Goal: Communication & Community: Answer question/provide support

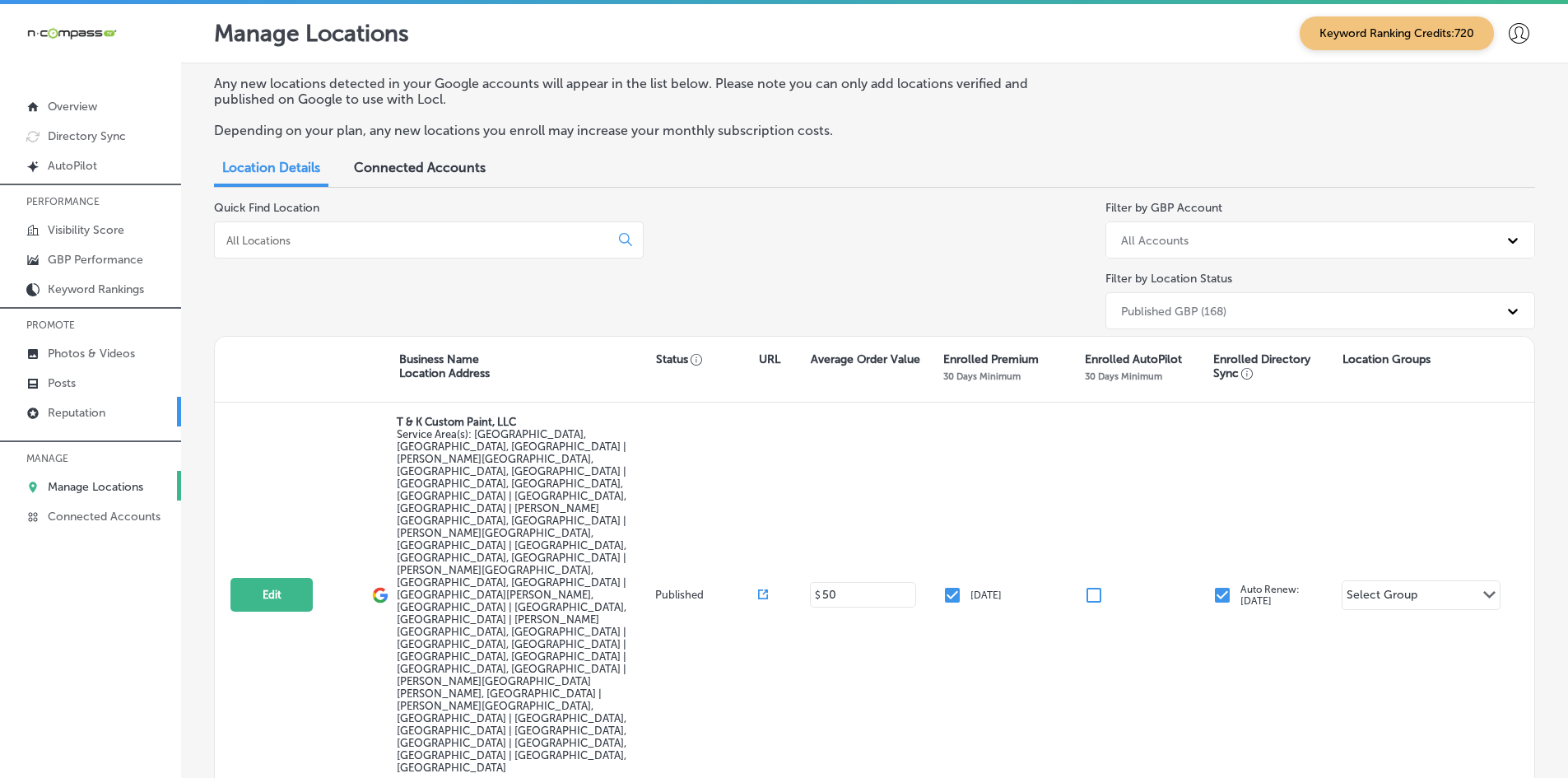
click at [100, 417] on p "Reputation" at bounding box center [76, 413] width 58 height 14
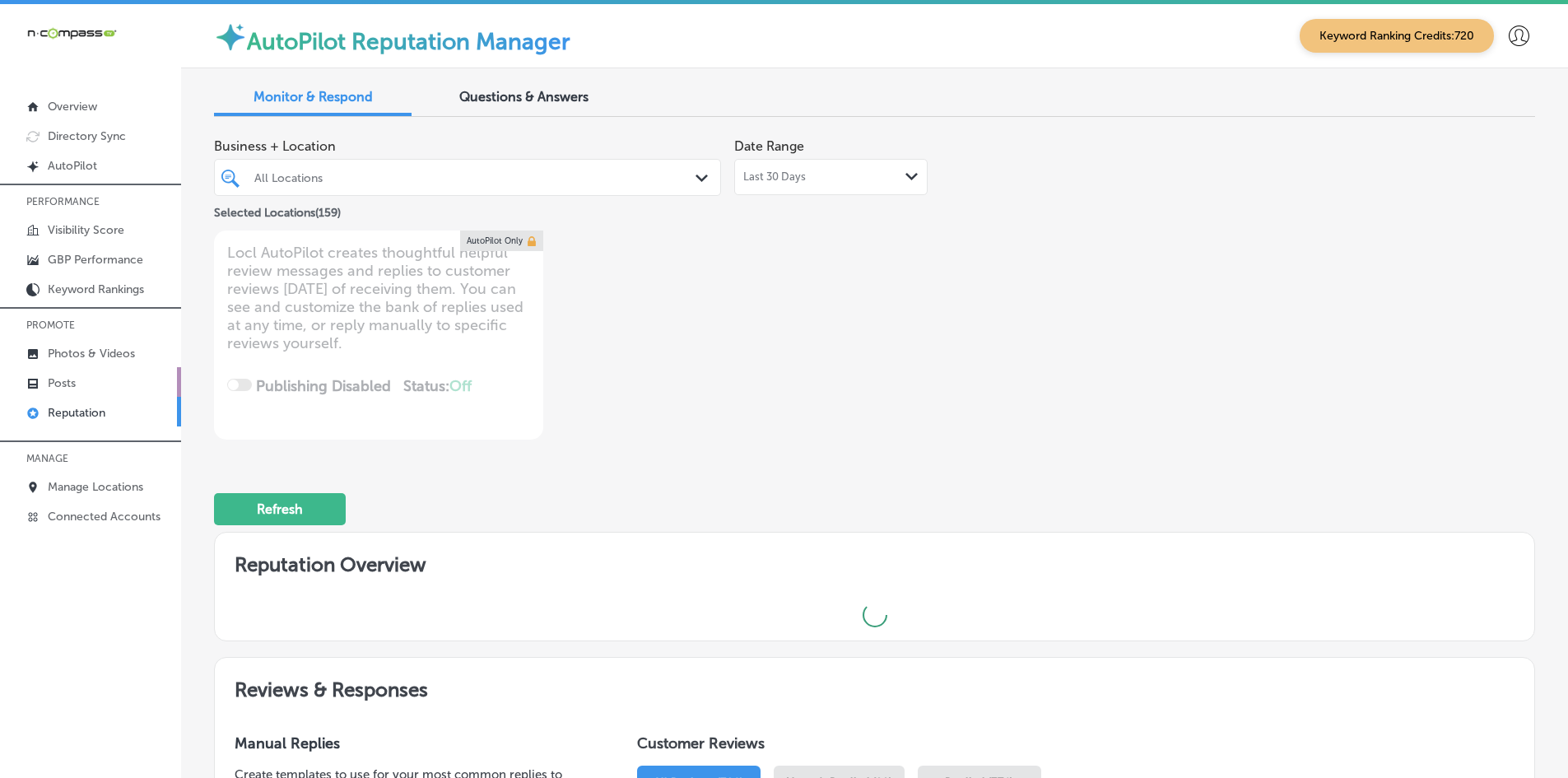
type textarea "x"
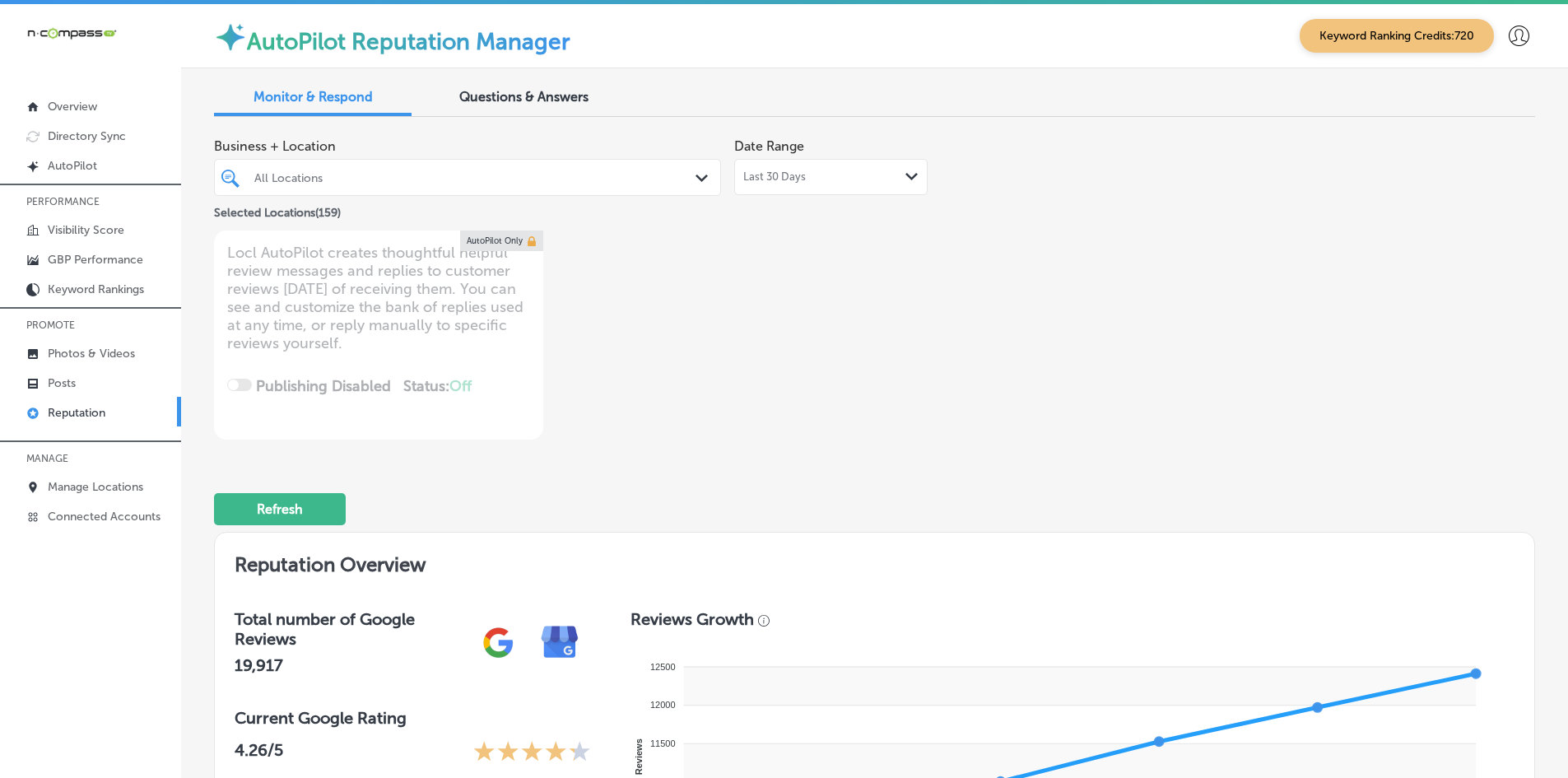
drag, startPoint x: 336, startPoint y: 172, endPoint x: 472, endPoint y: 188, distance: 136.9
click at [336, 172] on div "All Locations" at bounding box center [475, 177] width 443 height 14
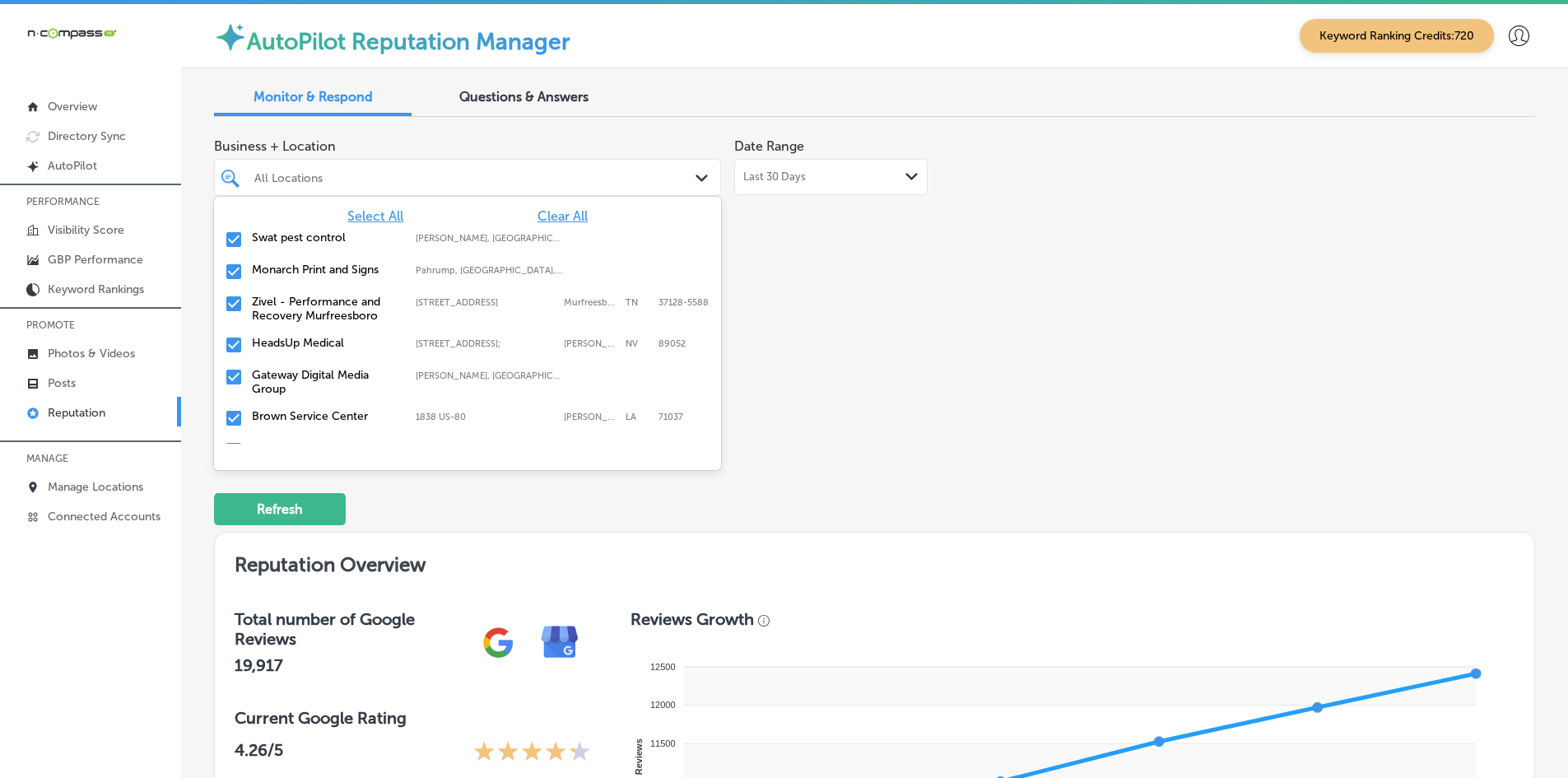
click at [566, 213] on span "Clear All" at bounding box center [562, 216] width 50 height 16
type input "se"
type textarea "x"
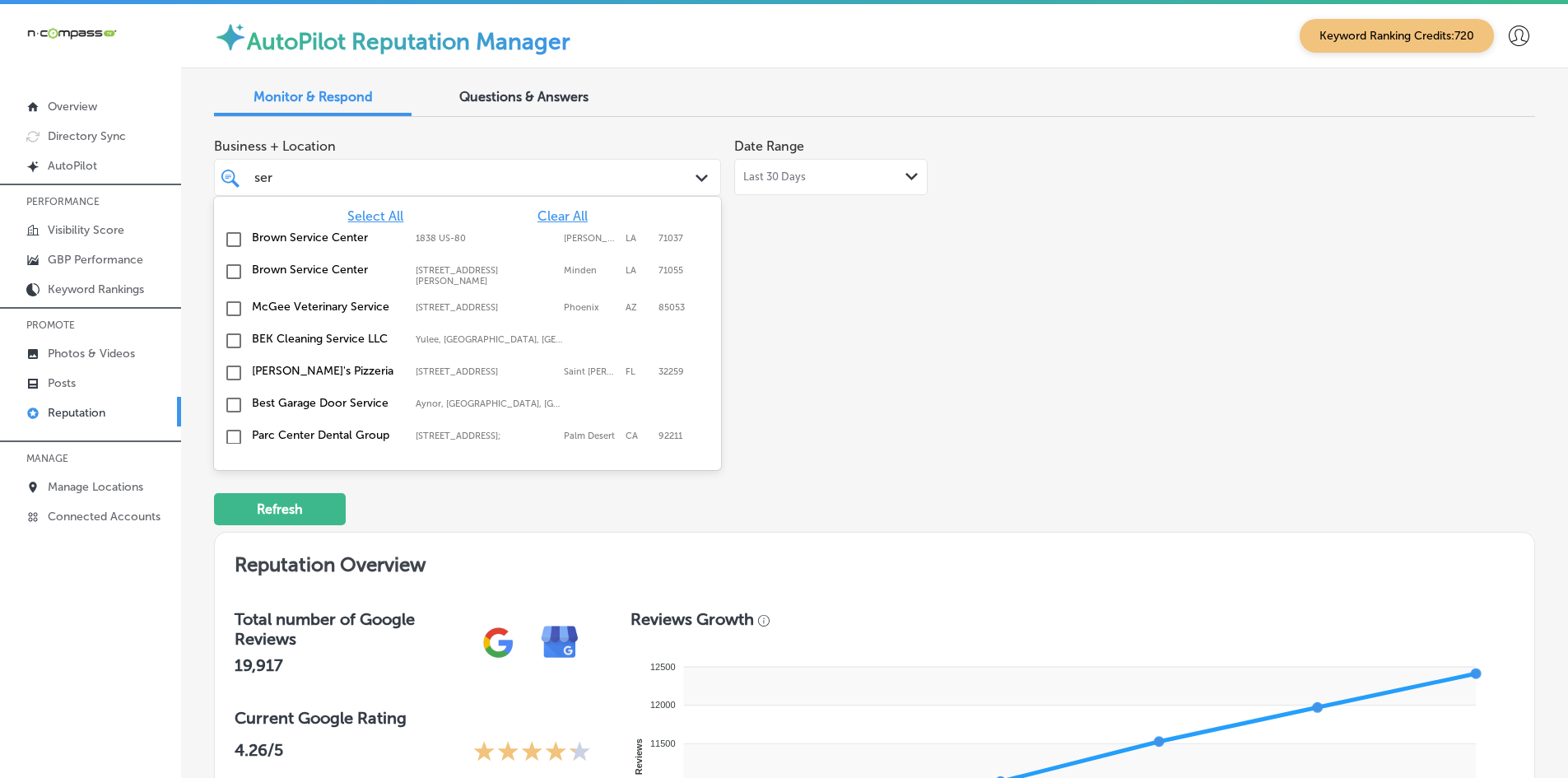
type input "sera"
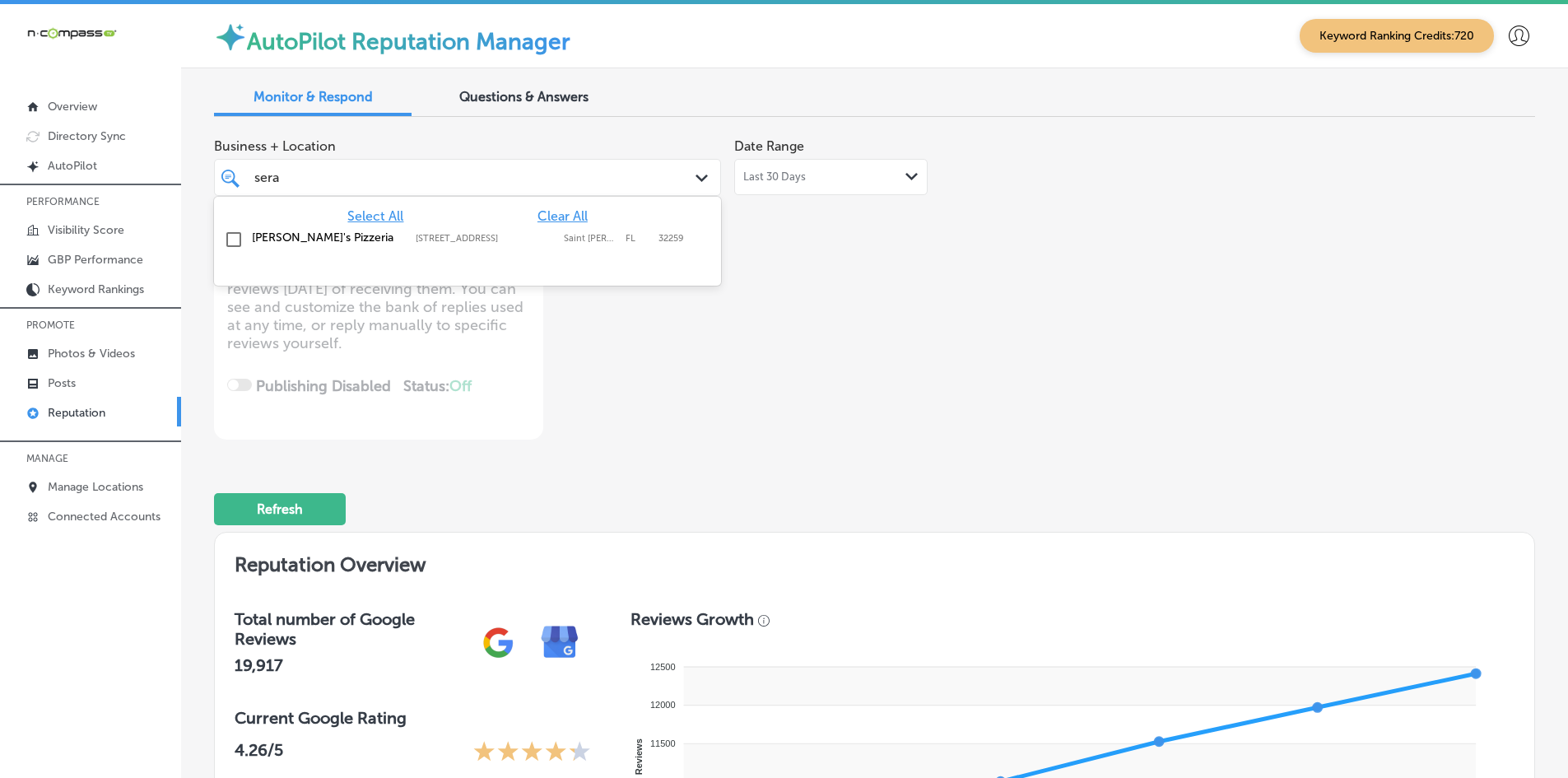
click at [415, 238] on label "[STREET_ADDRESS]" at bounding box center [485, 239] width 140 height 11
type textarea "x"
type input "livesca"
click at [415, 238] on label "[STREET_ADDRESS]" at bounding box center [485, 239] width 140 height 11
type textarea "x"
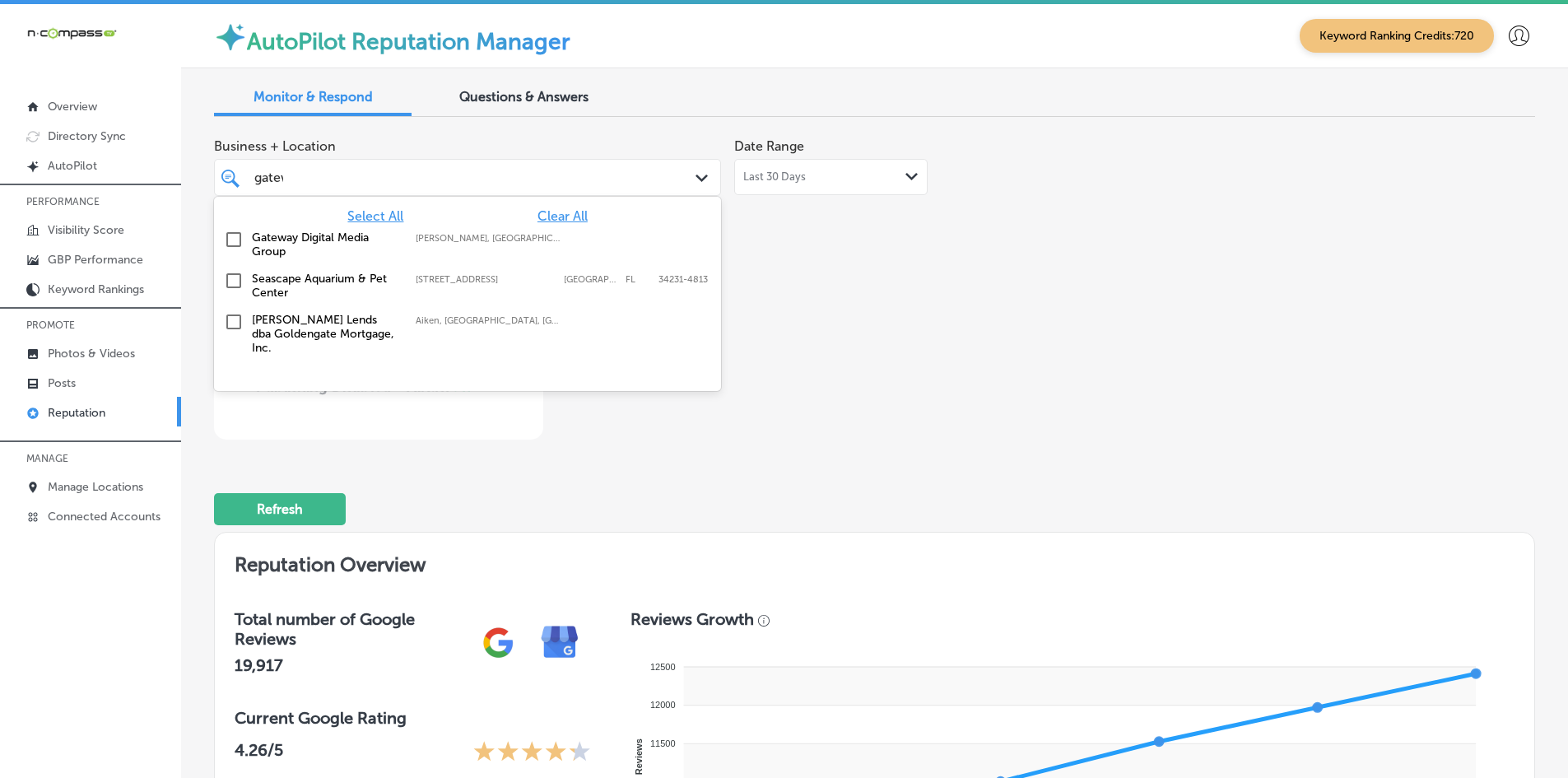
type input "gatewa"
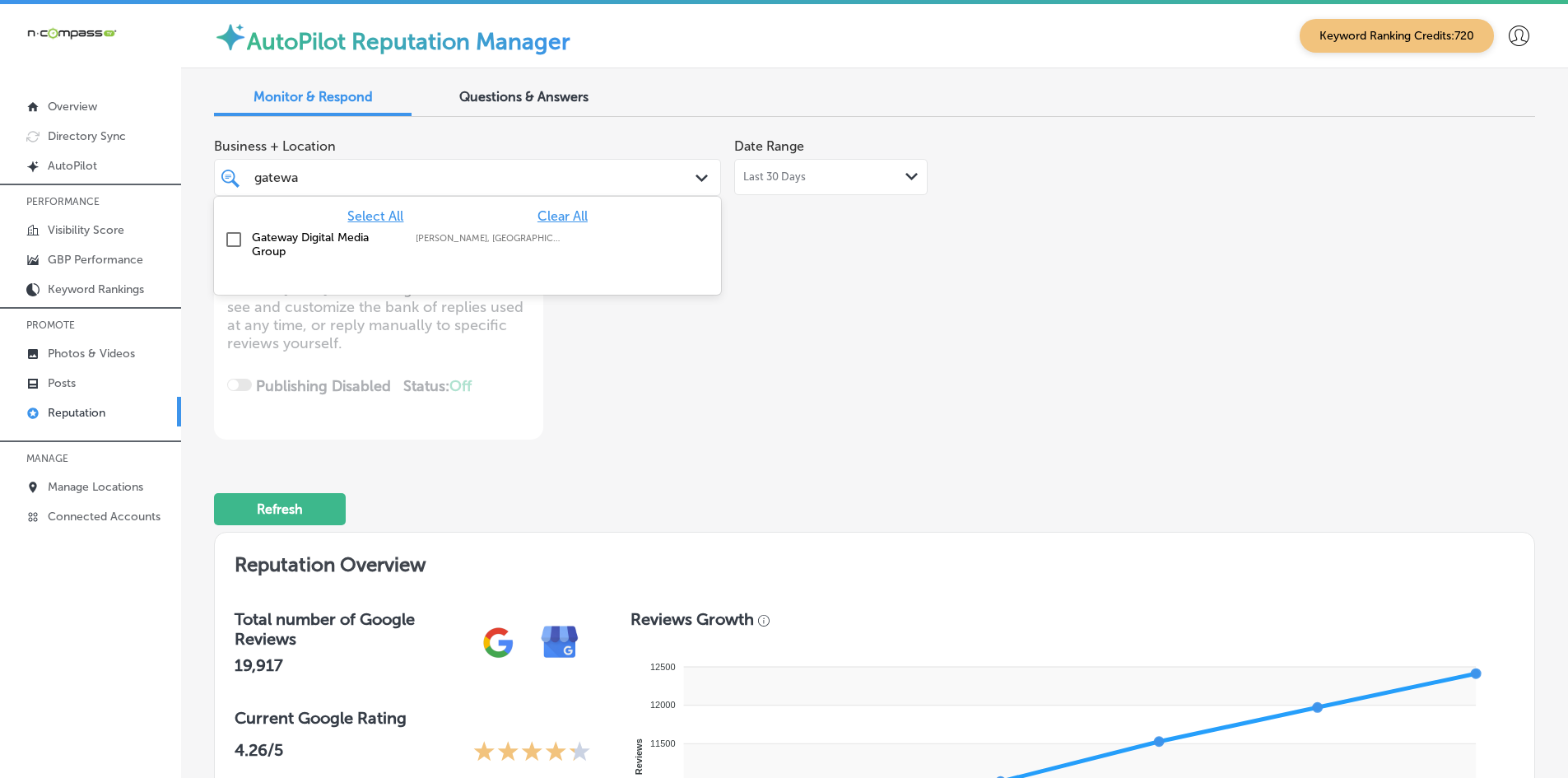
click at [415, 238] on label "[PERSON_NAME], [GEOGRAPHIC_DATA], [GEOGRAPHIC_DATA] | [GEOGRAPHIC_DATA], [GEOGR…" at bounding box center [489, 239] width 148 height 11
type textarea "x"
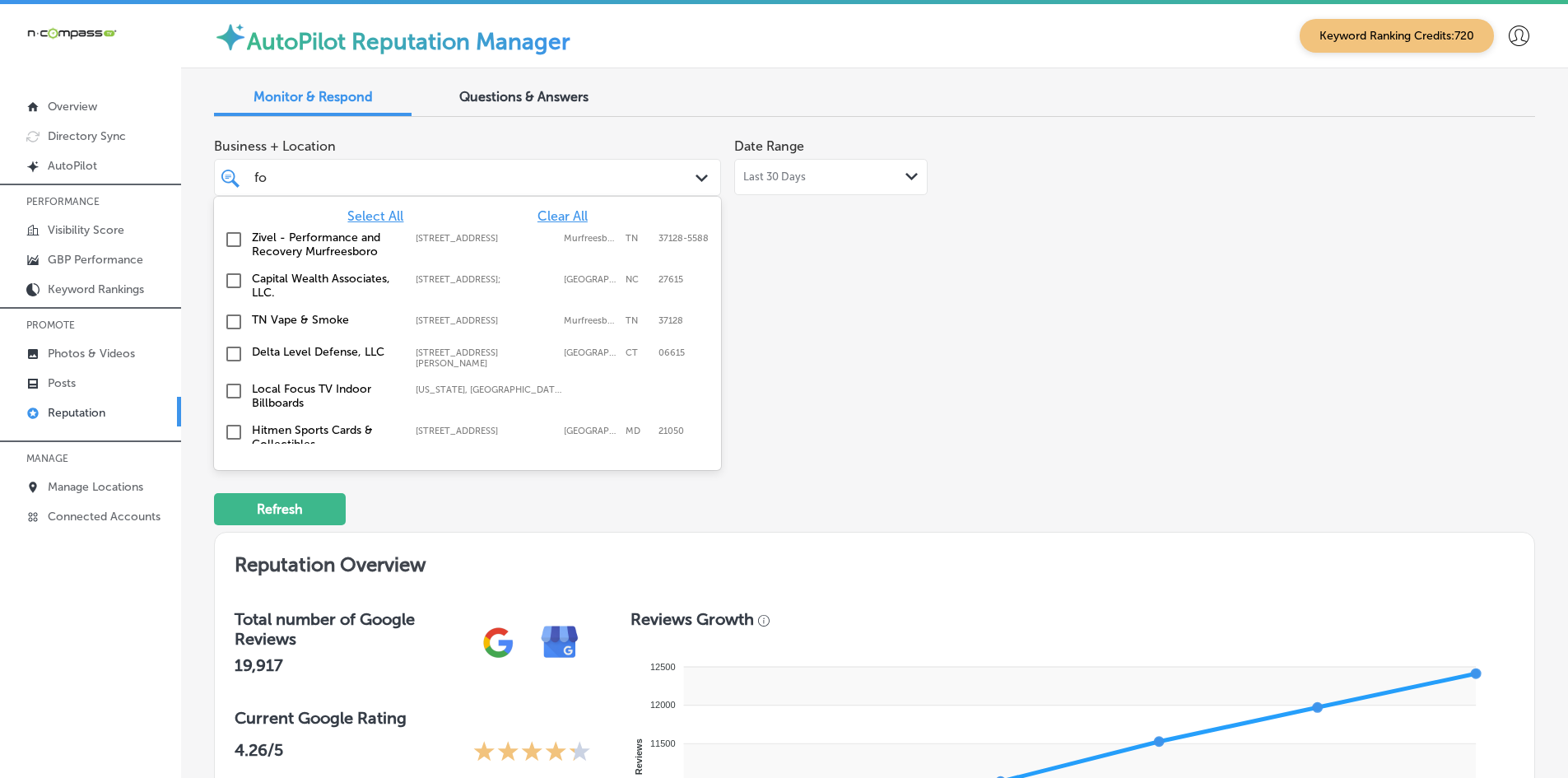
type input "fox"
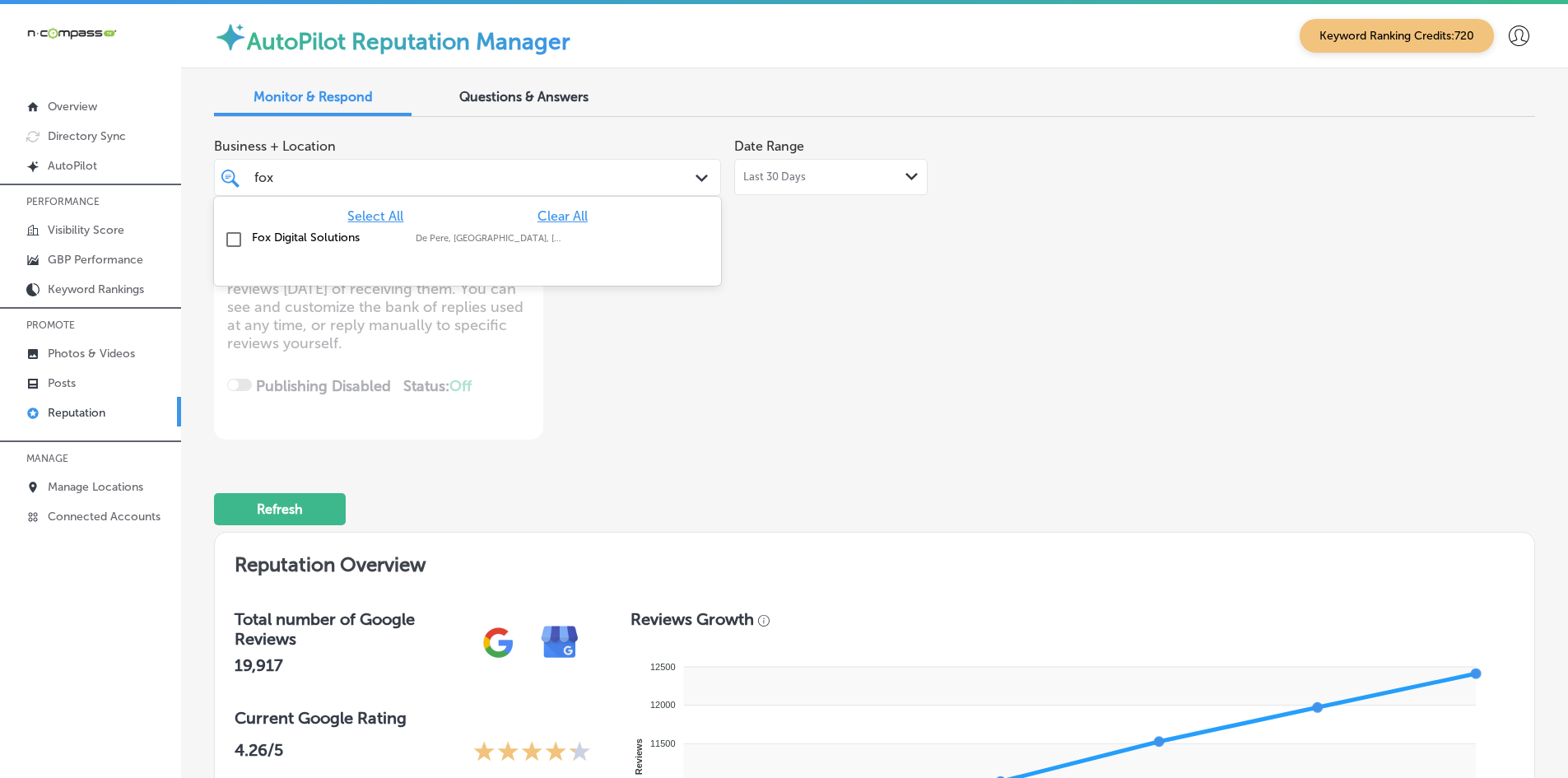
click at [430, 247] on div "Fox Digital Solutions De Pere, [GEOGRAPHIC_DATA], [GEOGRAPHIC_DATA] | Menasha, …" at bounding box center [468, 240] width 494 height 26
type textarea "x"
type input "[GEOGRAPHIC_DATA]"
click at [431, 247] on div "North American Outfitters 13104 US-[GEOGRAPHIC_DATA] 13104 US-[GEOGRAPHIC_DATA]" at bounding box center [468, 240] width 494 height 26
type textarea "x"
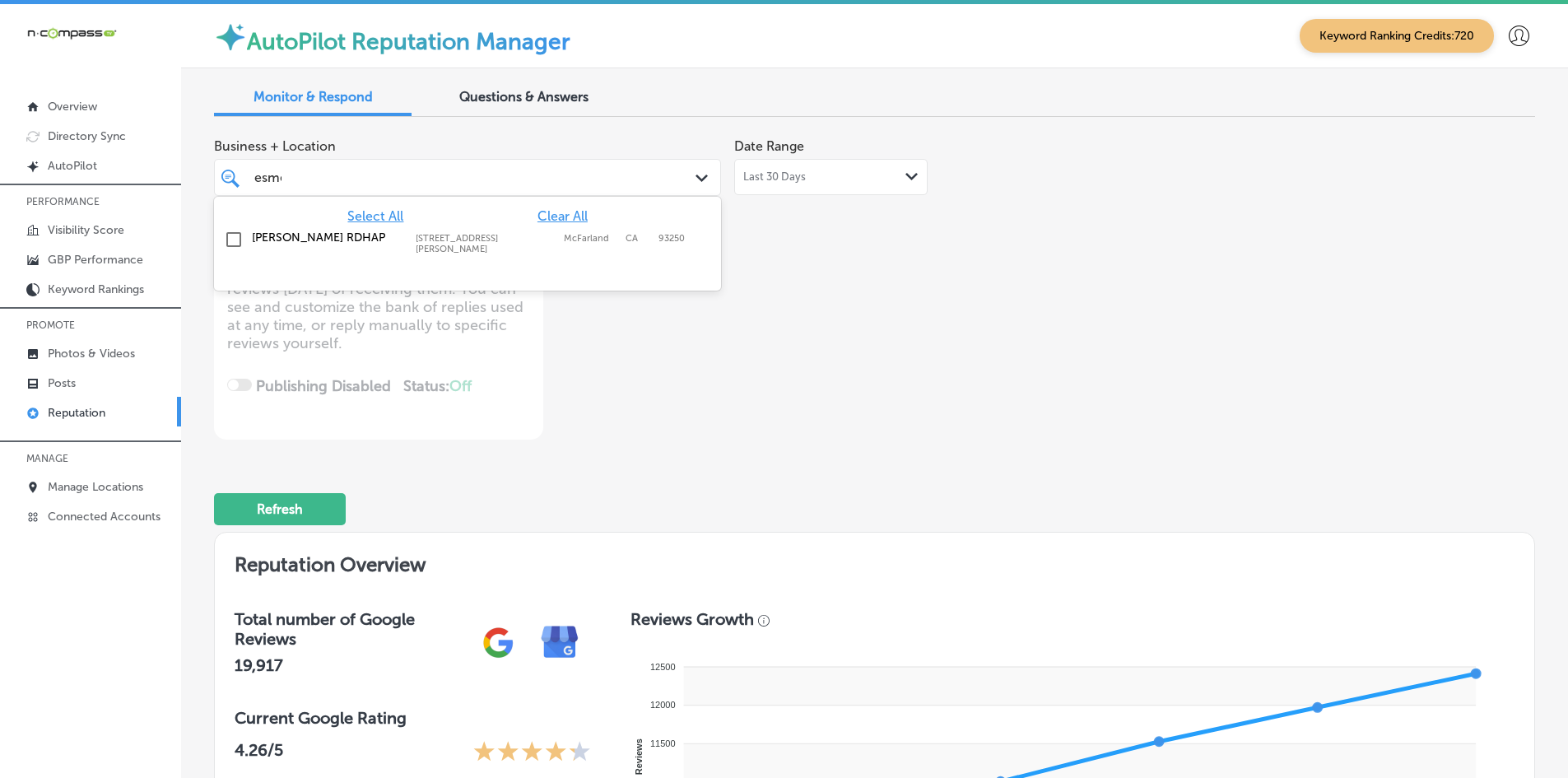
type input "esmera"
click at [432, 247] on div "[PERSON_NAME] RDHAP [STREET_ADDRESS][GEOGRAPHIC_DATA][PERSON_NAME][PERSON_NAME]…" at bounding box center [468, 242] width 494 height 30
type textarea "x"
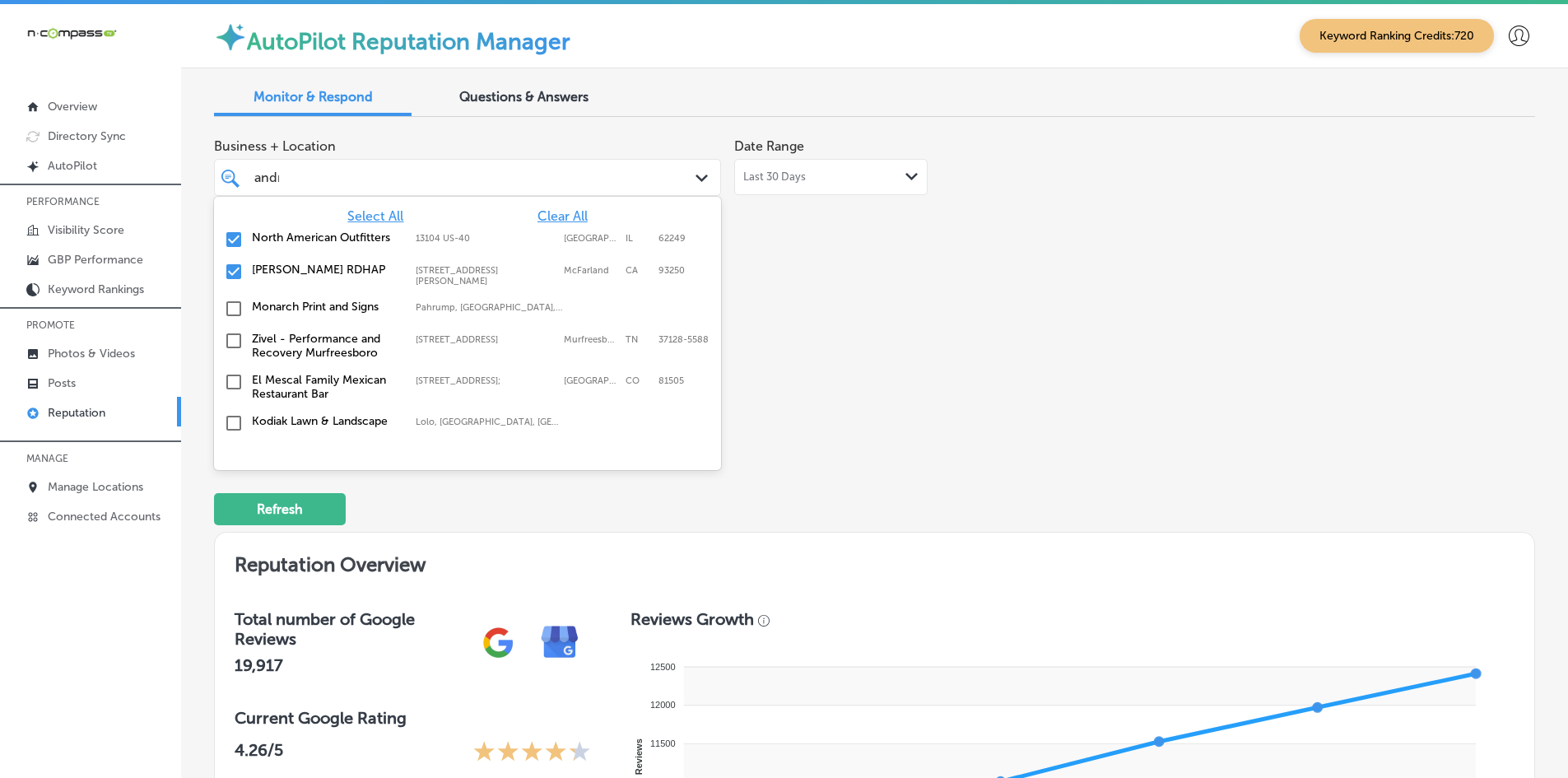
type input "[PERSON_NAME]"
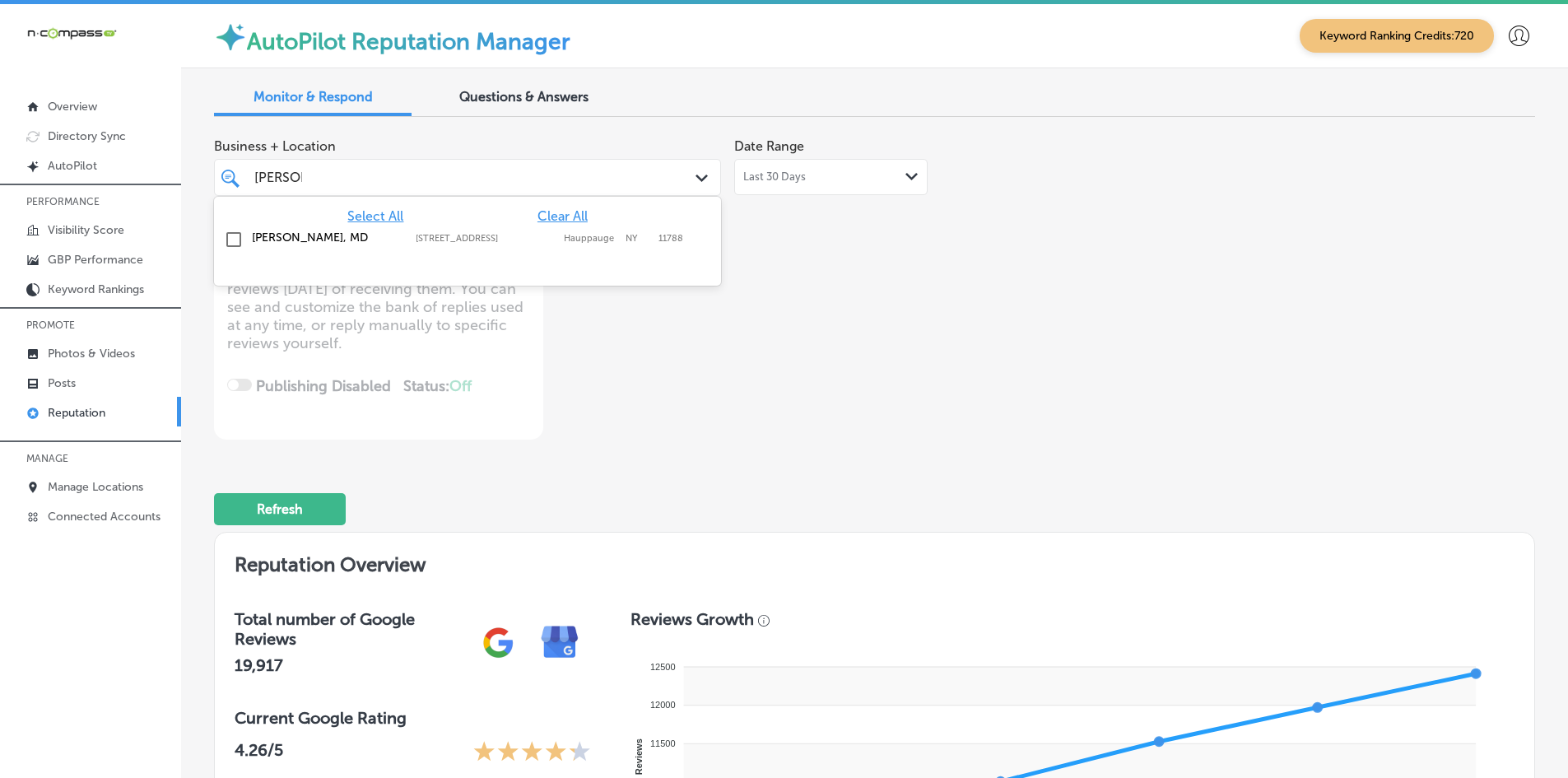
click at [476, 249] on div "[PERSON_NAME], MD 517 NY-[STREET_ADDRESS][GEOGRAPHIC_DATA][STREET_ADDRESS]" at bounding box center [468, 240] width 494 height 26
type textarea "x"
type input "[PERSON_NAME]"
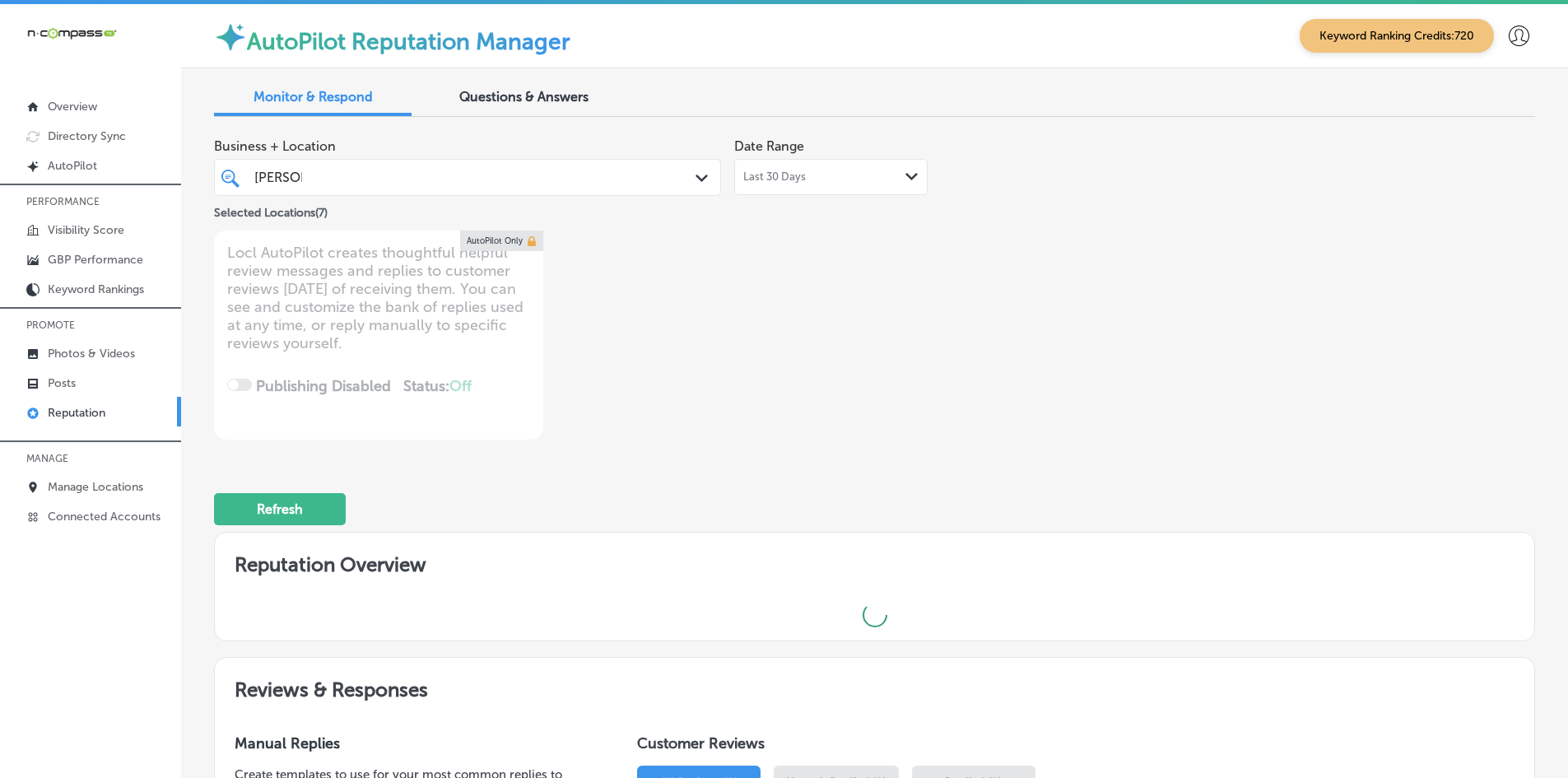
click at [758, 353] on div "Business + Location [PERSON_NAME] Path Created with Sketch. Selected Locations …" at bounding box center [610, 284] width 792 height 309
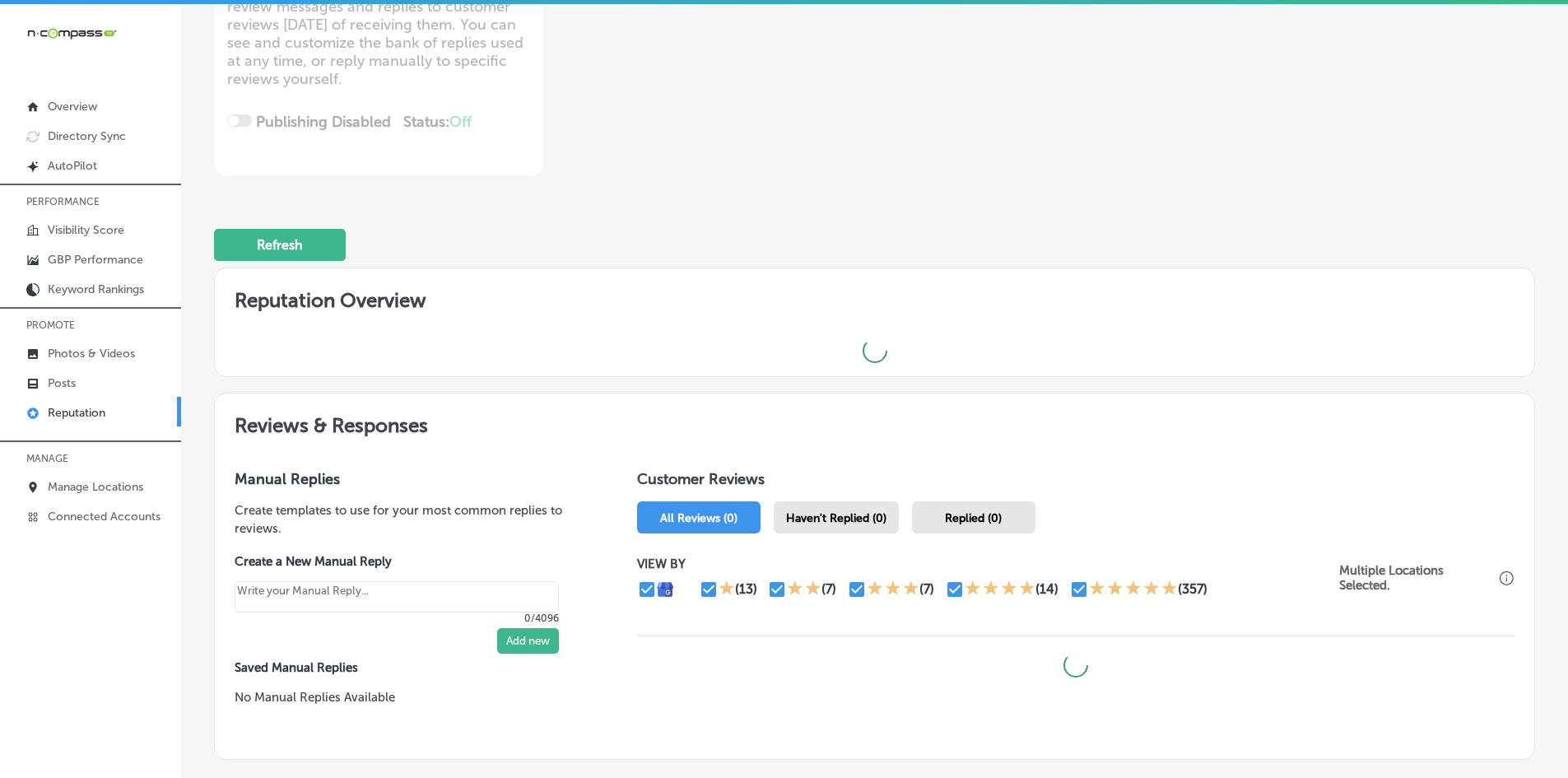
scroll to position [329, 0]
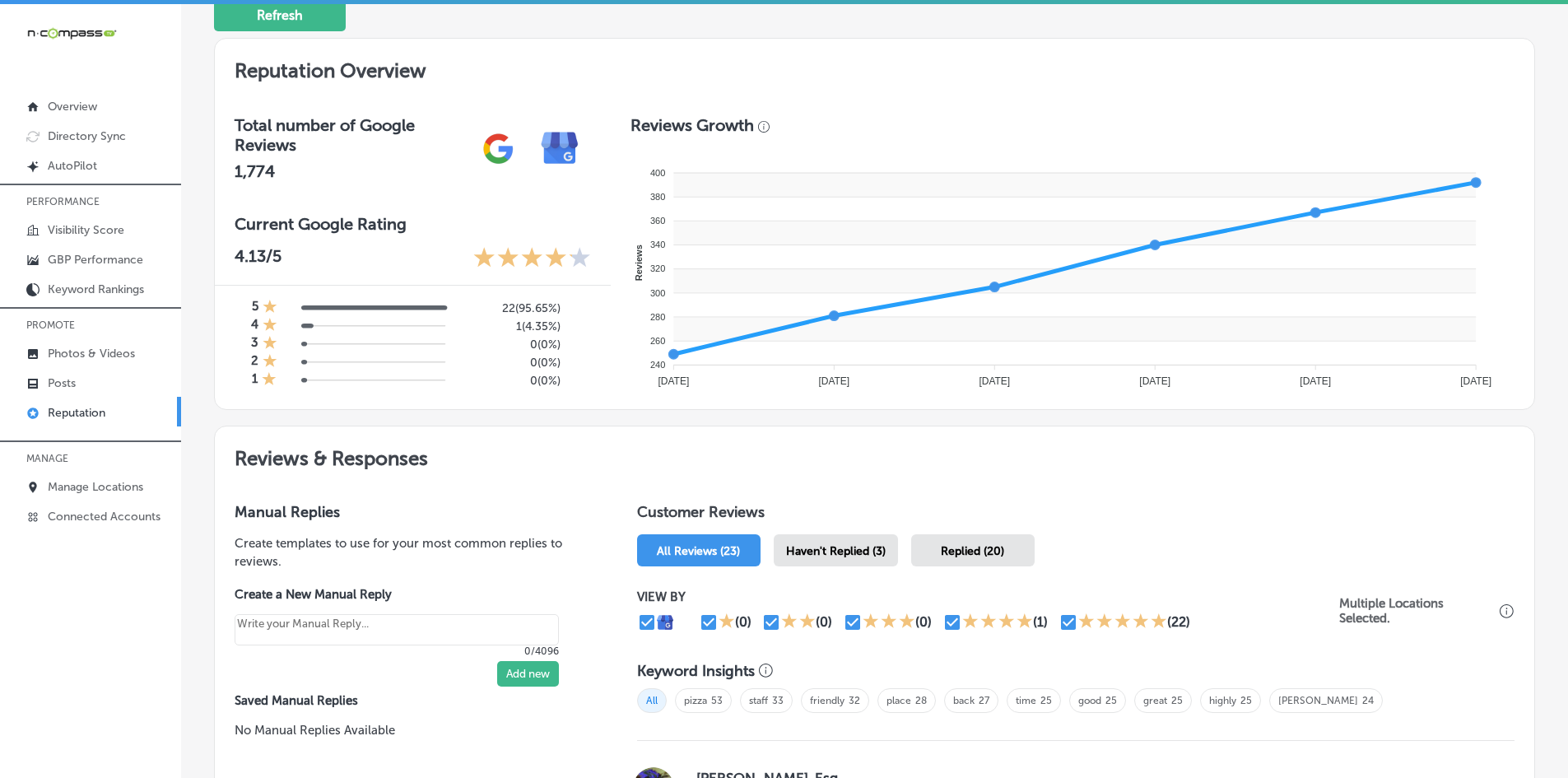
click at [850, 545] on span "Haven't Replied (3)" at bounding box center [835, 550] width 100 height 14
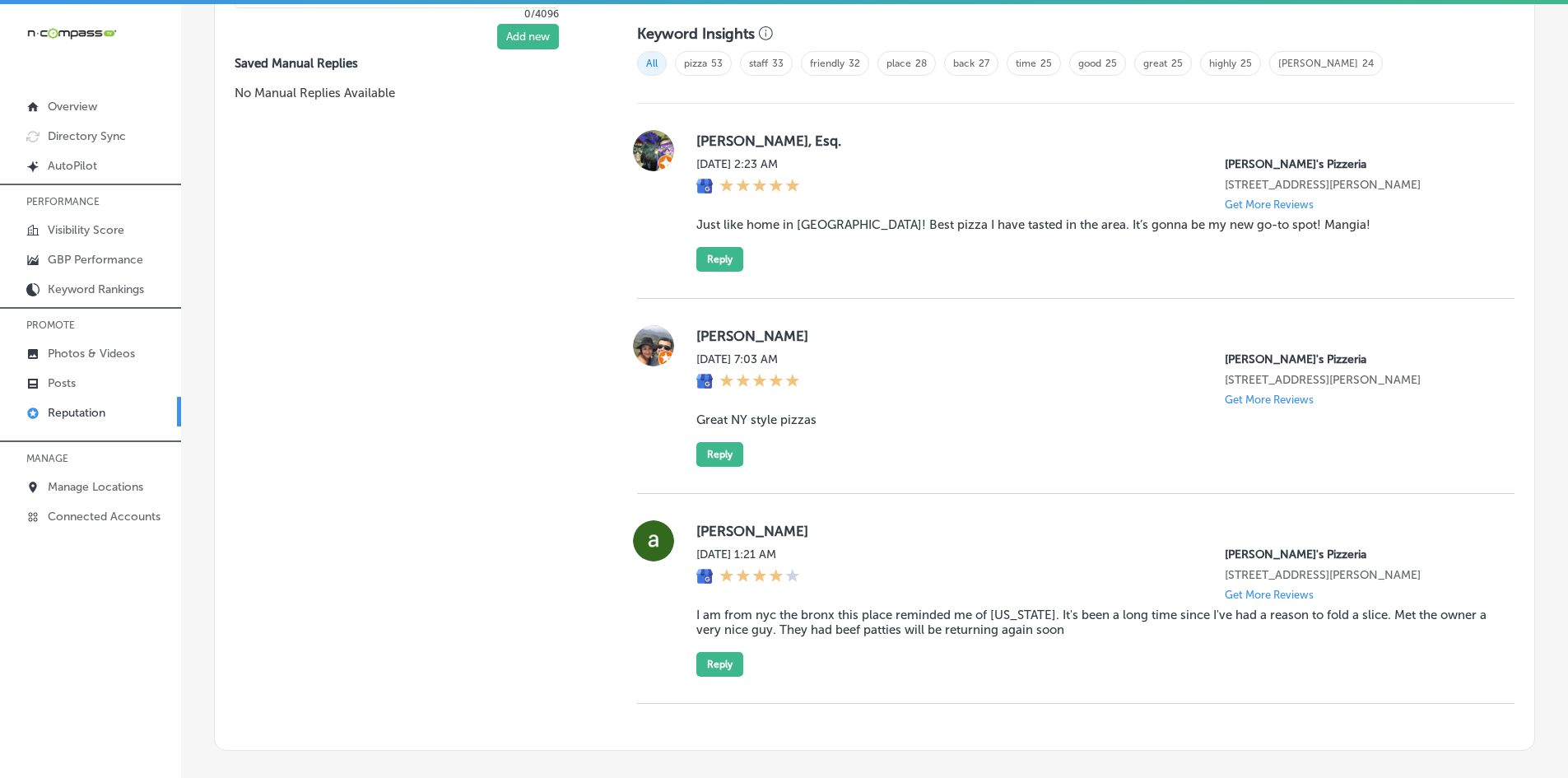
scroll to position [1146, 0]
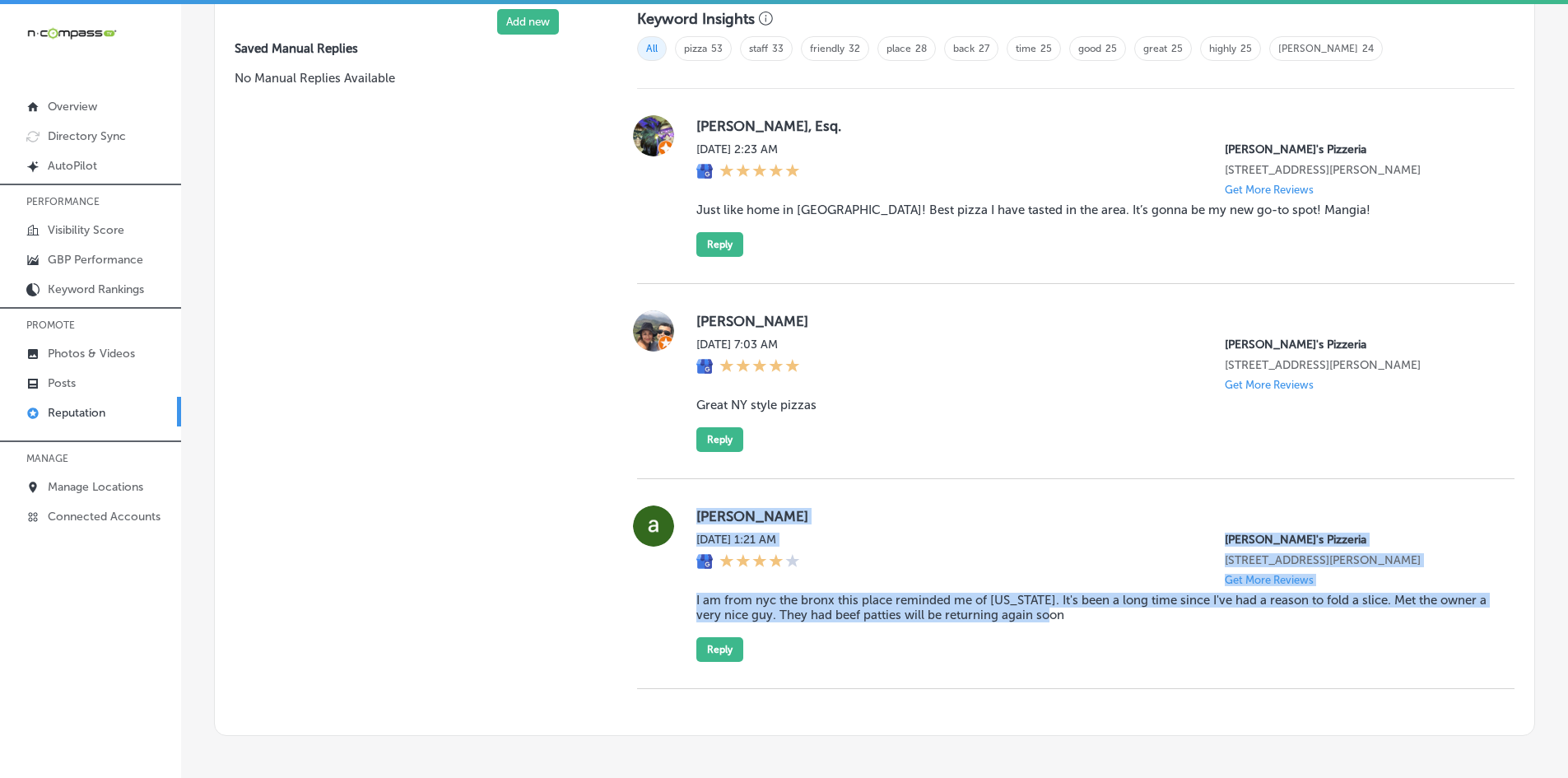
drag, startPoint x: 1091, startPoint y: 607, endPoint x: 693, endPoint y: 495, distance: 413.5
click at [693, 495] on div "[PERSON_NAME][DATE] 1:21 AM [PERSON_NAME]'s Pizzeria [STREET_ADDRESS][PERSON_NA…" at bounding box center [1076, 584] width 878 height 210
copy div "[PERSON_NAME][DATE] 1:21 AM [PERSON_NAME]'s Pizzeria [STREET_ADDRESS][PERSON_NA…"
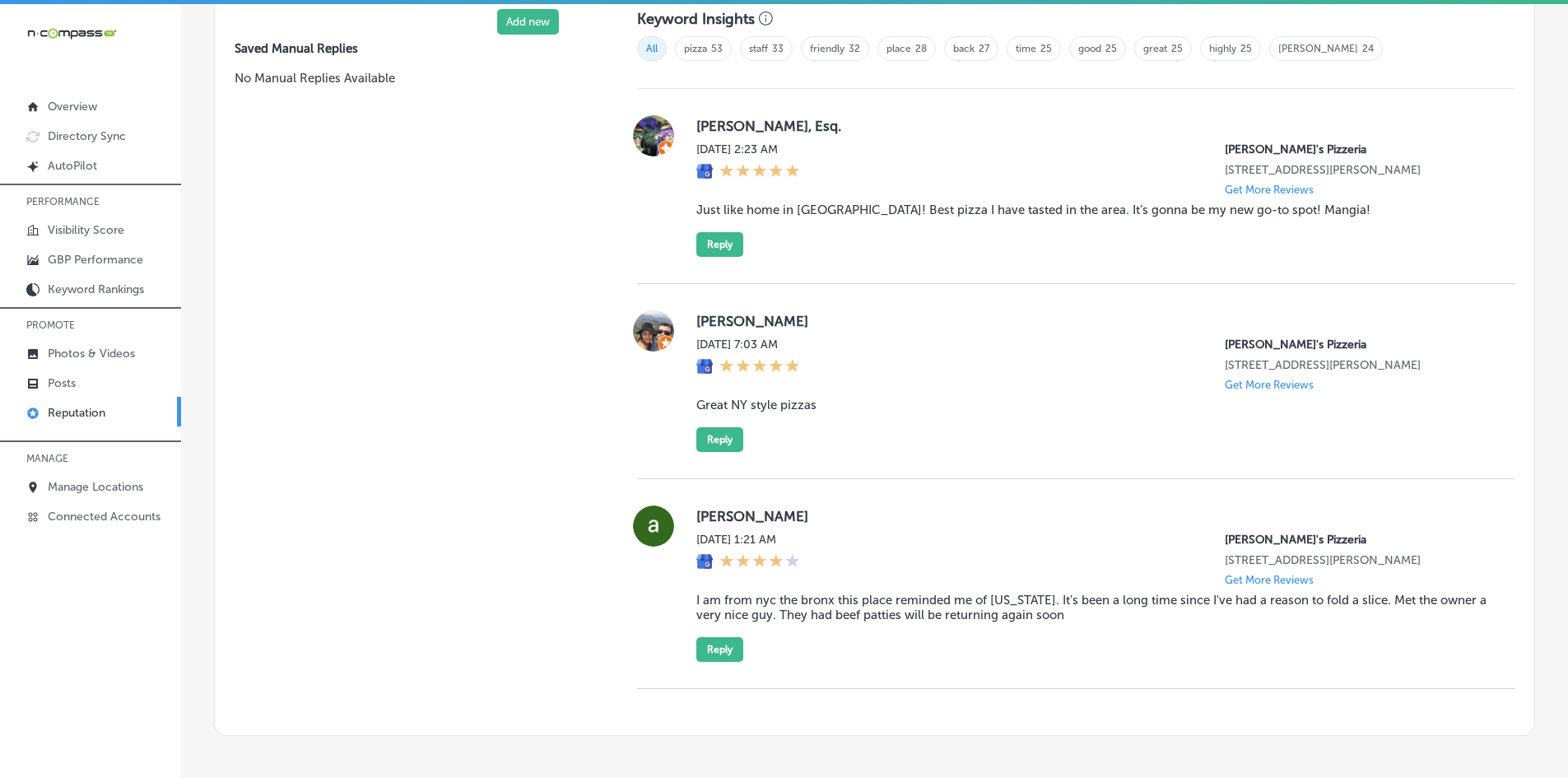
click at [507, 543] on div "Manual Replies Create templates to use for your most common replies to reviews.…" at bounding box center [409, 283] width 390 height 905
click at [683, 526] on div "[PERSON_NAME][DATE] 1:21 AM [PERSON_NAME]'s Pizzeria [STREET_ADDRESS][PERSON_NA…" at bounding box center [1076, 584] width 878 height 157
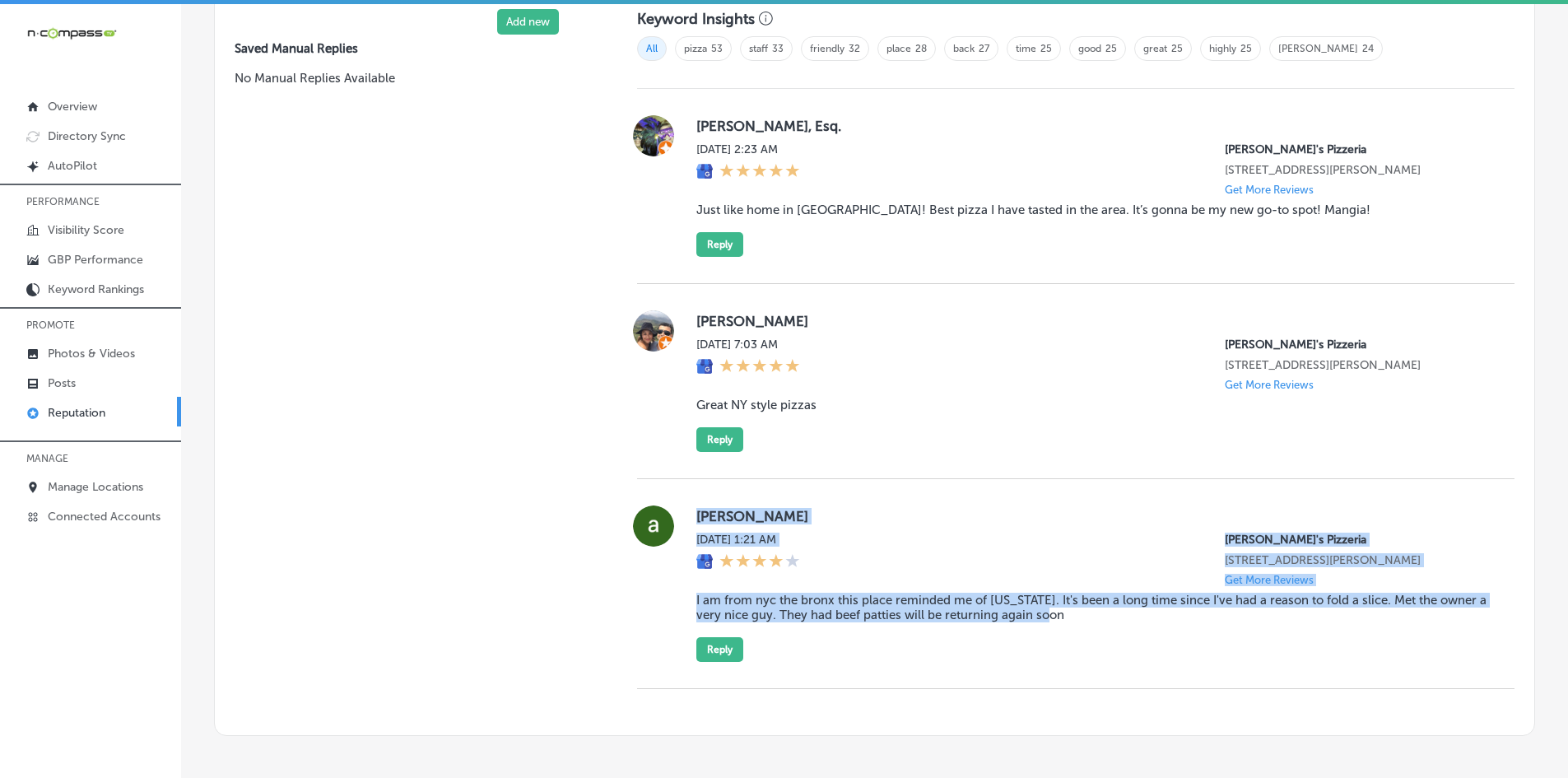
drag, startPoint x: 693, startPoint y: 518, endPoint x: 1064, endPoint y: 611, distance: 382.5
click at [1064, 611] on div "[PERSON_NAME][DATE] 1:21 AM [PERSON_NAME]'s Pizzeria [STREET_ADDRESS][PERSON_NA…" at bounding box center [1076, 584] width 878 height 157
copy div "[PERSON_NAME][DATE] 1:21 AM [PERSON_NAME]'s Pizzeria [STREET_ADDRESS][PERSON_NA…"
click at [727, 650] on button "Reply" at bounding box center [719, 650] width 47 height 25
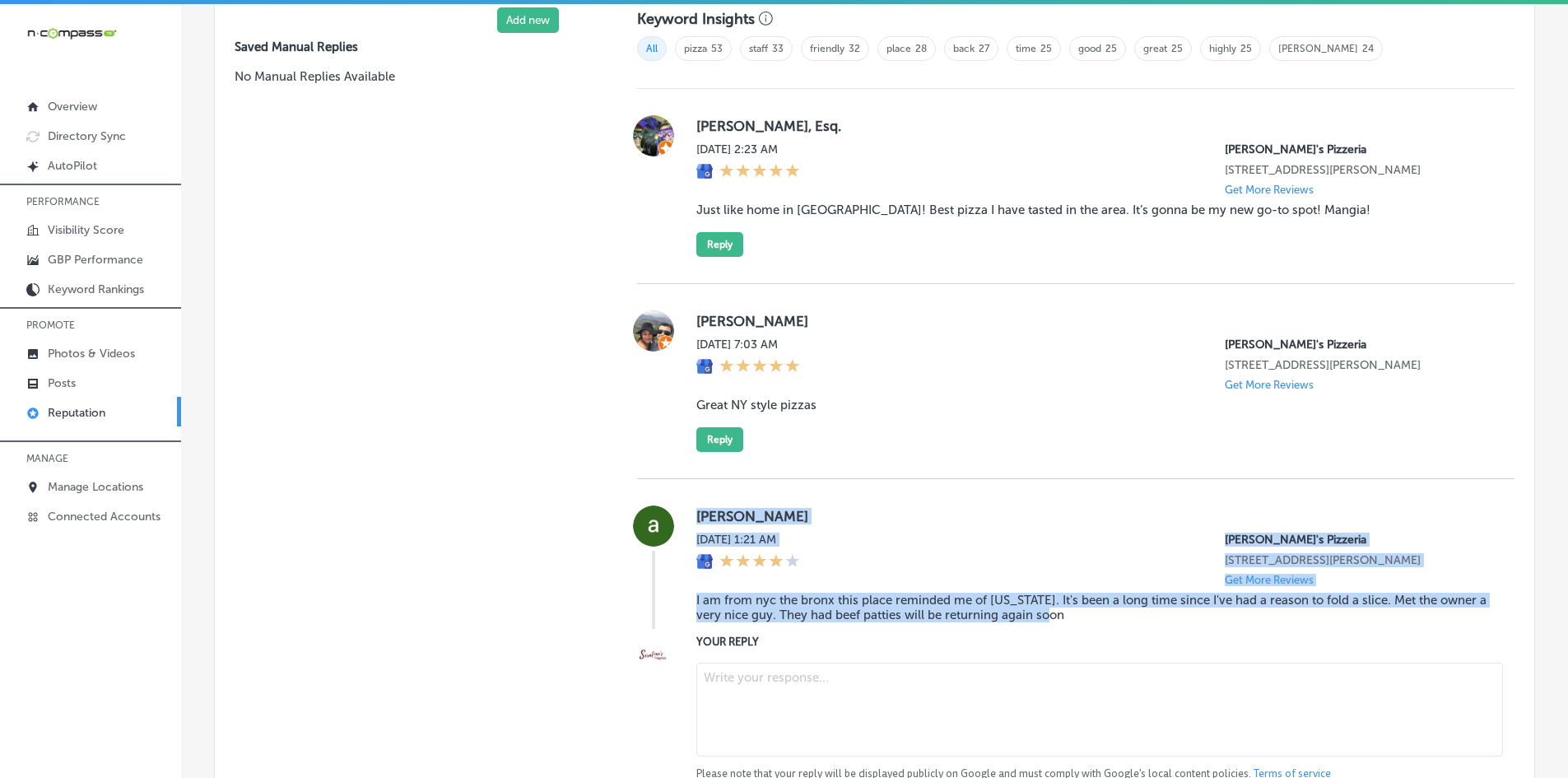
scroll to position [1145, 0]
type textarea "x"
click at [744, 671] on textarea at bounding box center [1099, 711] width 807 height 94
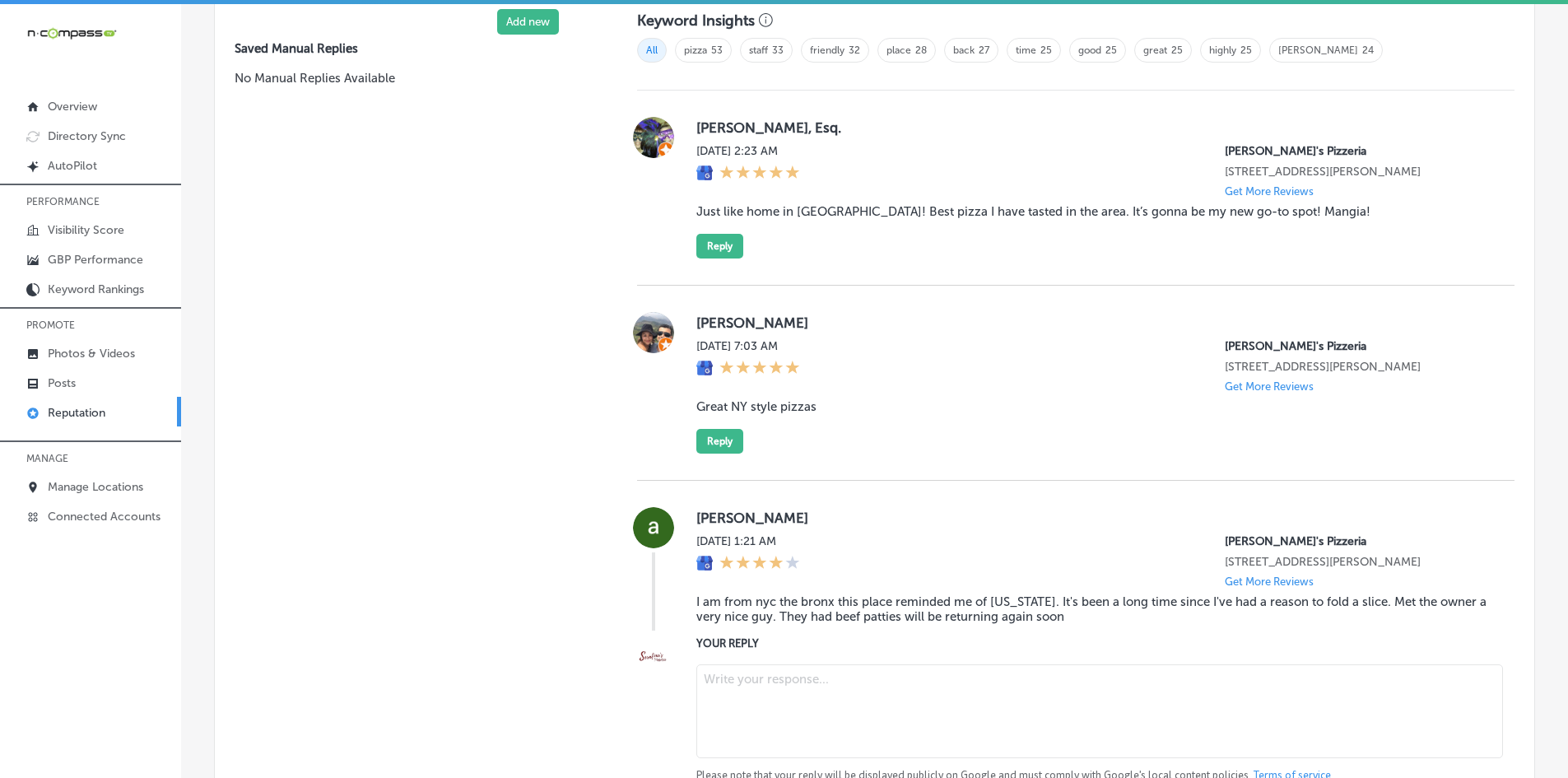
paste textarea "Thank you for the awesome review, [PERSON_NAME]! We’re so glad that [PERSON_NAM…"
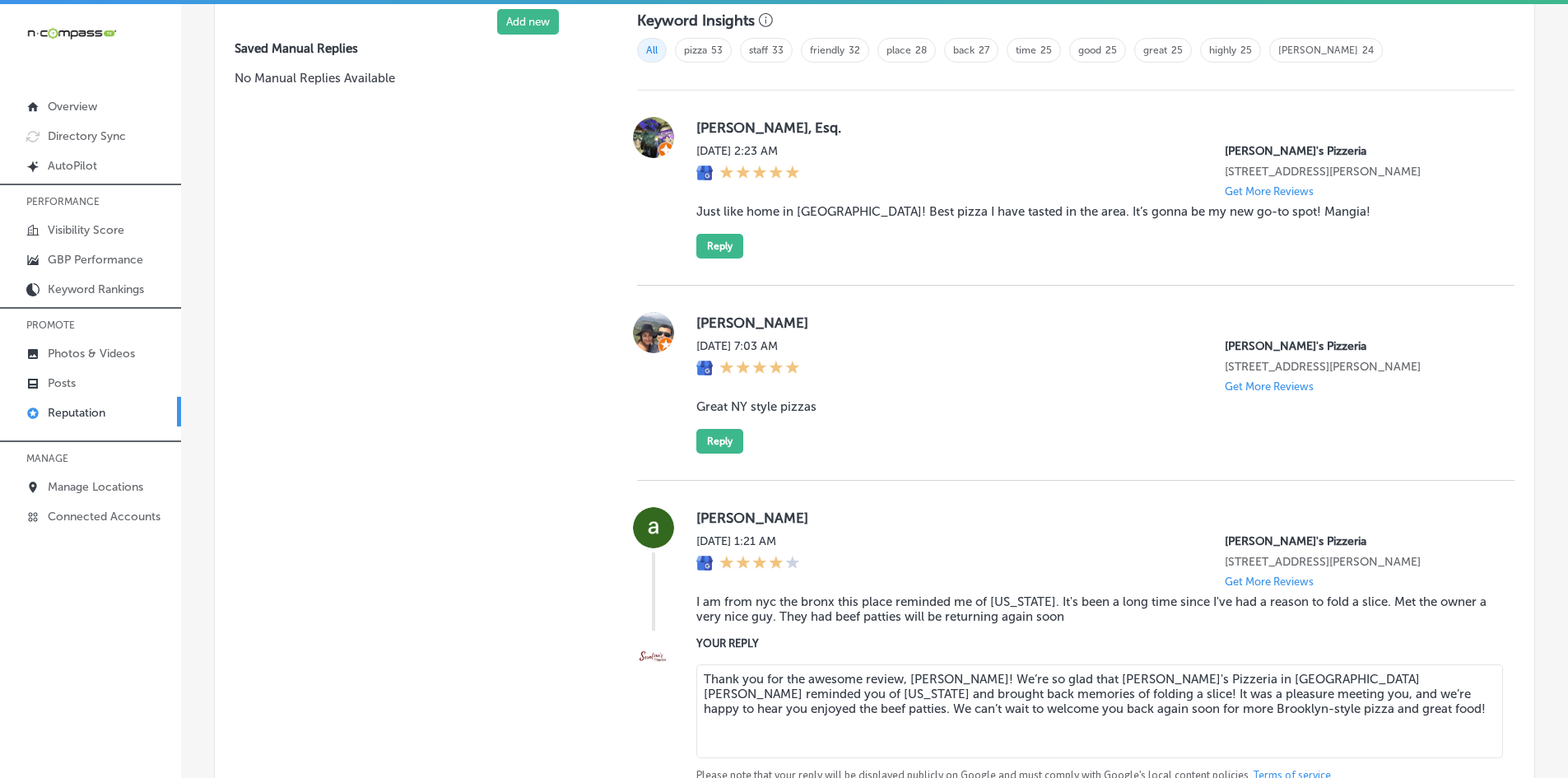
type textarea "Thank you for the awesome review, [PERSON_NAME]! We’re so glad that [PERSON_NAM…"
click at [647, 686] on div at bounding box center [654, 725] width 33 height 181
click at [784, 696] on textarea "Thank you for the awesome review, [PERSON_NAME]! We’re so glad that [PERSON_NAM…" at bounding box center [1099, 711] width 807 height 94
type textarea "x"
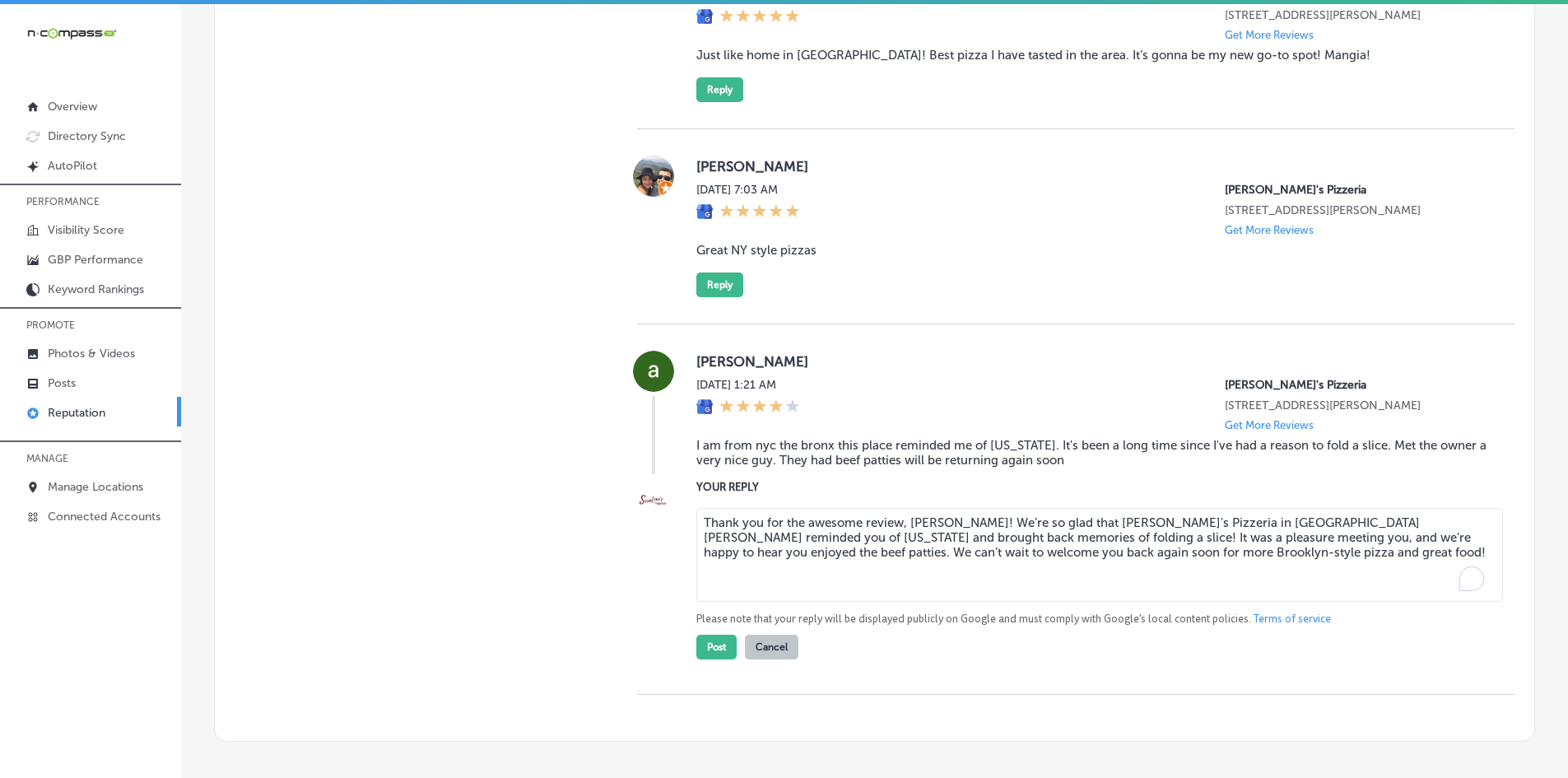
scroll to position [1388, 0]
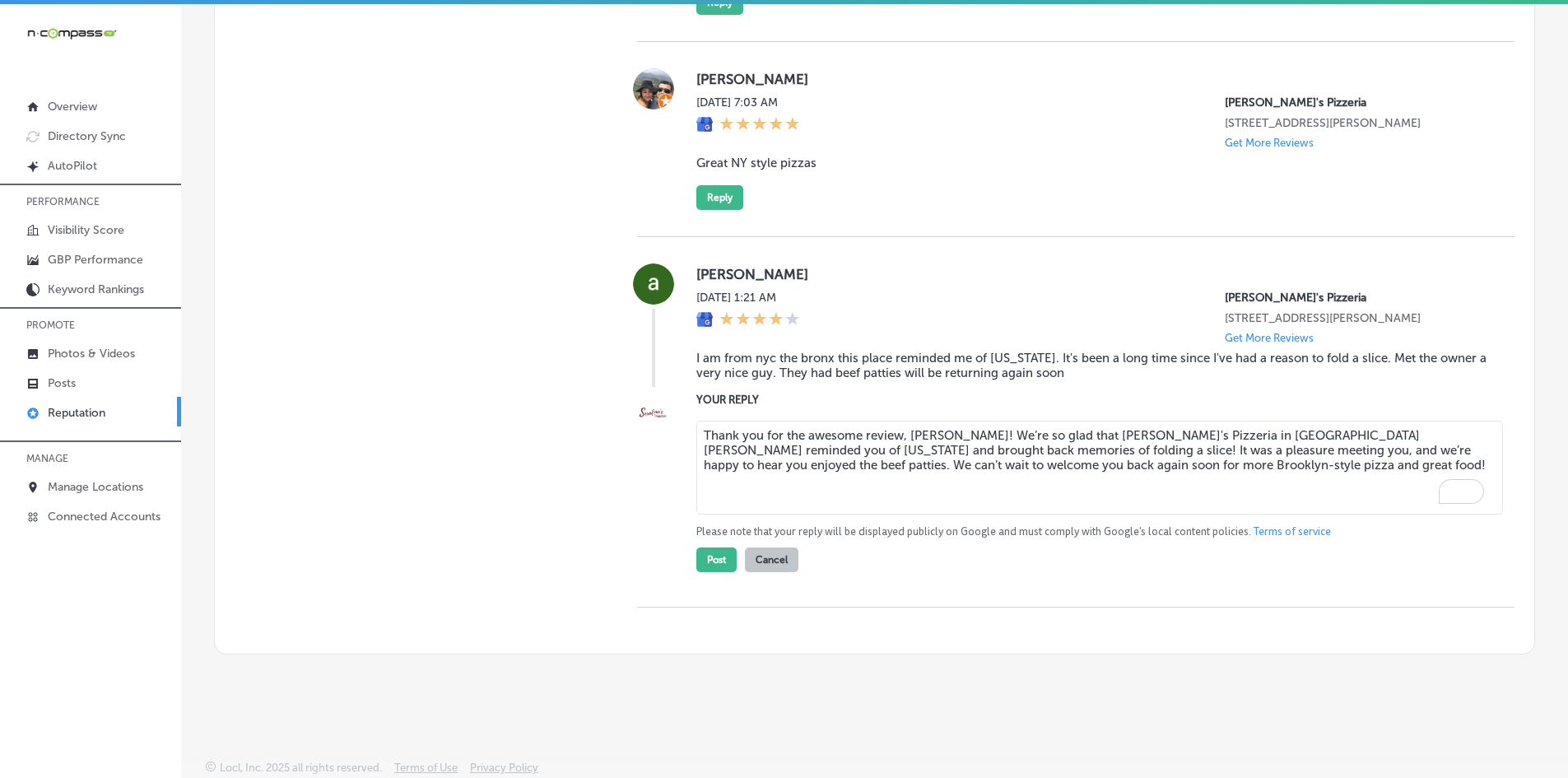
click at [833, 437] on textarea "Thank you for the awesome review, [PERSON_NAME]! We’re so glad that [PERSON_NAM…" at bounding box center [1099, 468] width 807 height 94
drag, startPoint x: 1161, startPoint y: 465, endPoint x: 880, endPoint y: 462, distance: 281.0
click at [880, 462] on textarea "Thank you for the review, [PERSON_NAME]! We’re so glad that [PERSON_NAME]'s Piz…" at bounding box center [1099, 468] width 807 height 94
click at [966, 468] on textarea "Thank you for the review, [PERSON_NAME]! We’re so glad that [PERSON_NAME]'s Piz…" at bounding box center [1099, 468] width 807 height 94
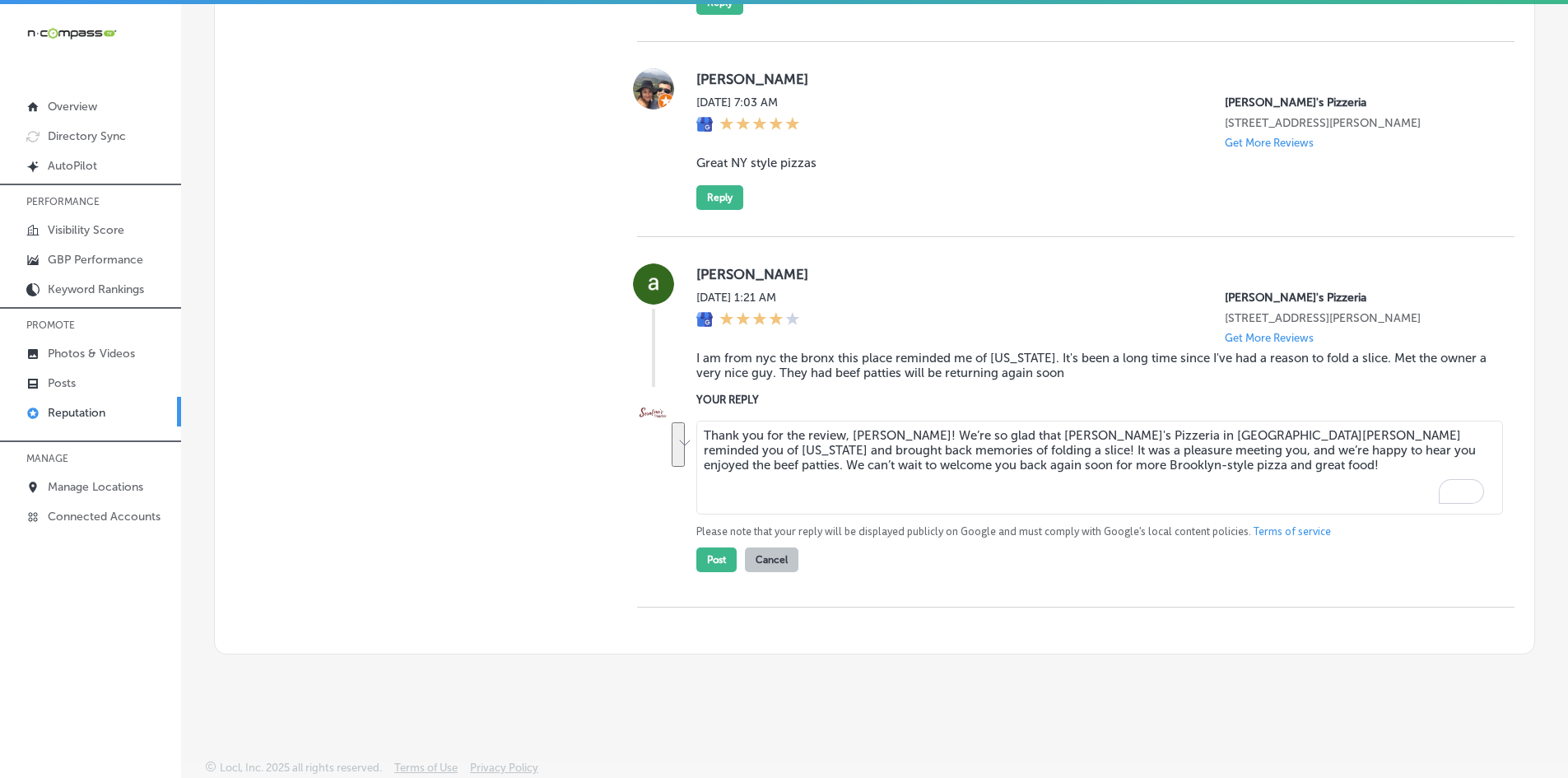
drag, startPoint x: 1159, startPoint y: 466, endPoint x: 615, endPoint y: 393, distance: 548.9
click at [617, 393] on div "Customer Reviews All Reviews (23) Haven't Replied (3) Replied (20) VIEW BY (0) …" at bounding box center [1076, 121] width 917 height 1065
type textarea "Thank you for the review, [PERSON_NAME]! We’re so glad that [PERSON_NAME]'s Piz…"
click at [525, 430] on div "Manual Replies Create templates to use for your most common replies to reviews.…" at bounding box center [409, 121] width 390 height 1065
click at [713, 563] on button "Post" at bounding box center [716, 560] width 40 height 25
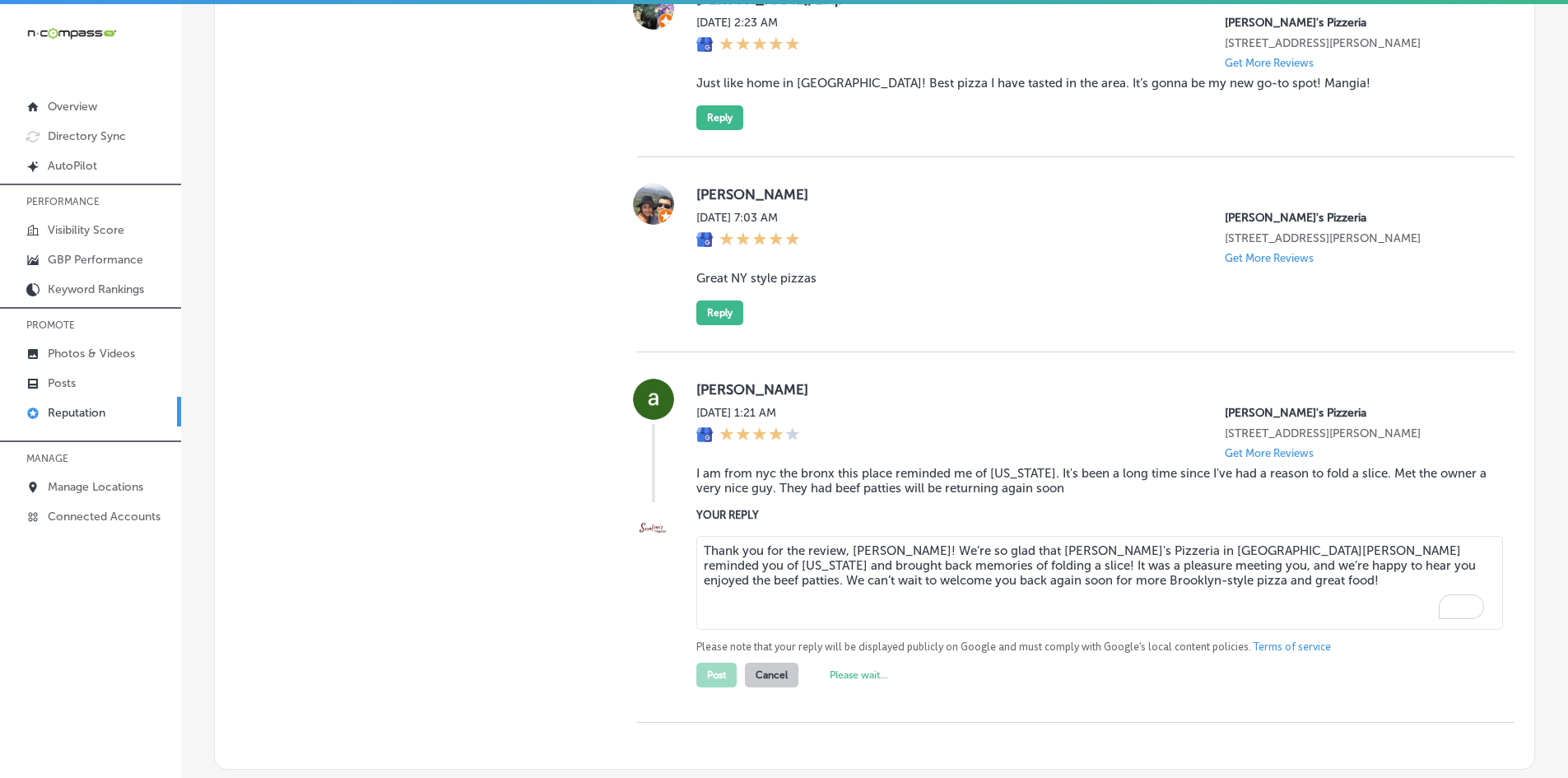
scroll to position [1224, 0]
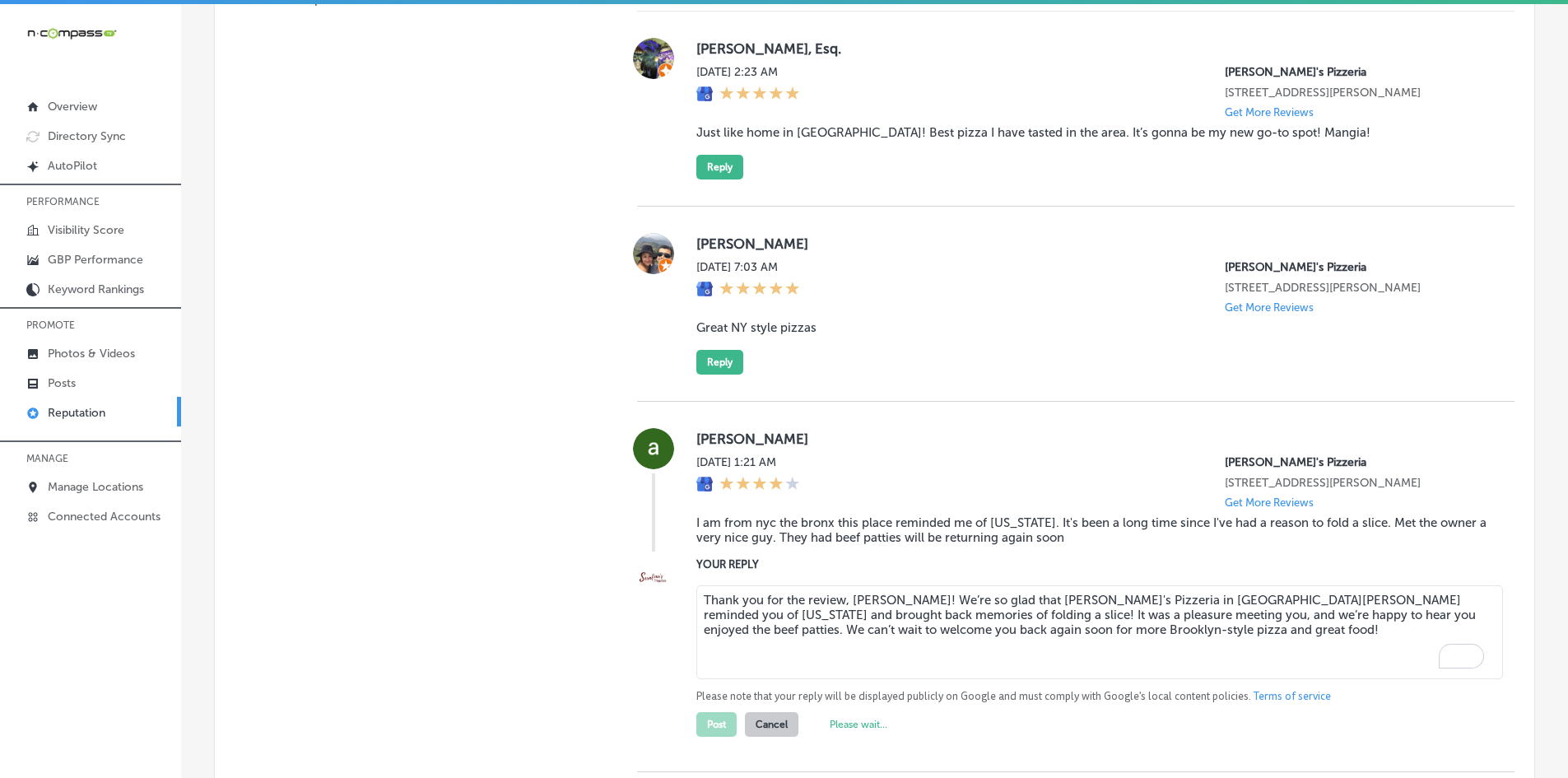
type textarea "x"
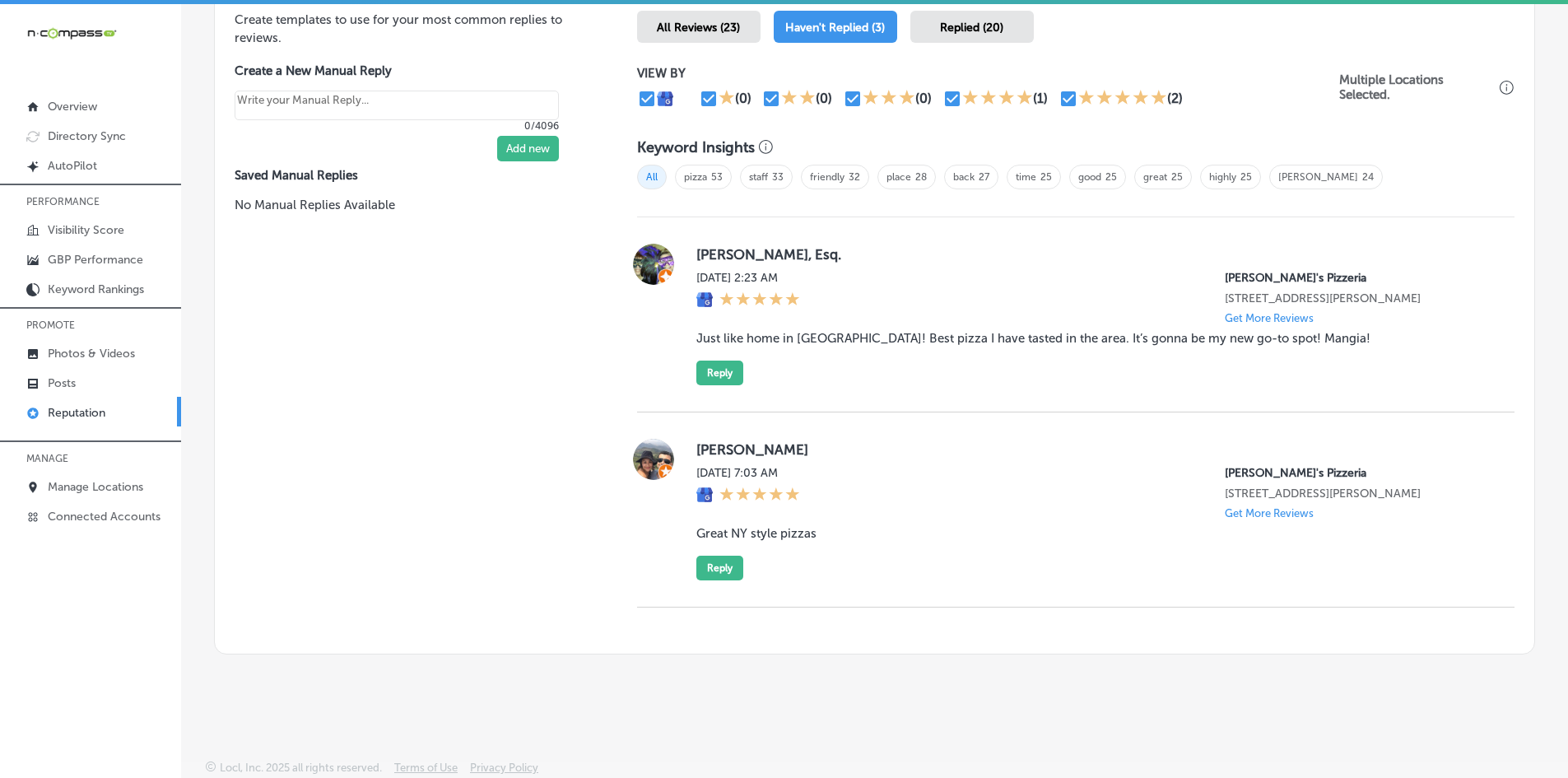
click at [692, 240] on div "[PERSON_NAME], Esq. [DATE] 2:23 AM [PERSON_NAME]'s Pizzeria [STREET_ADDRESS][PE…" at bounding box center [1076, 315] width 878 height 195
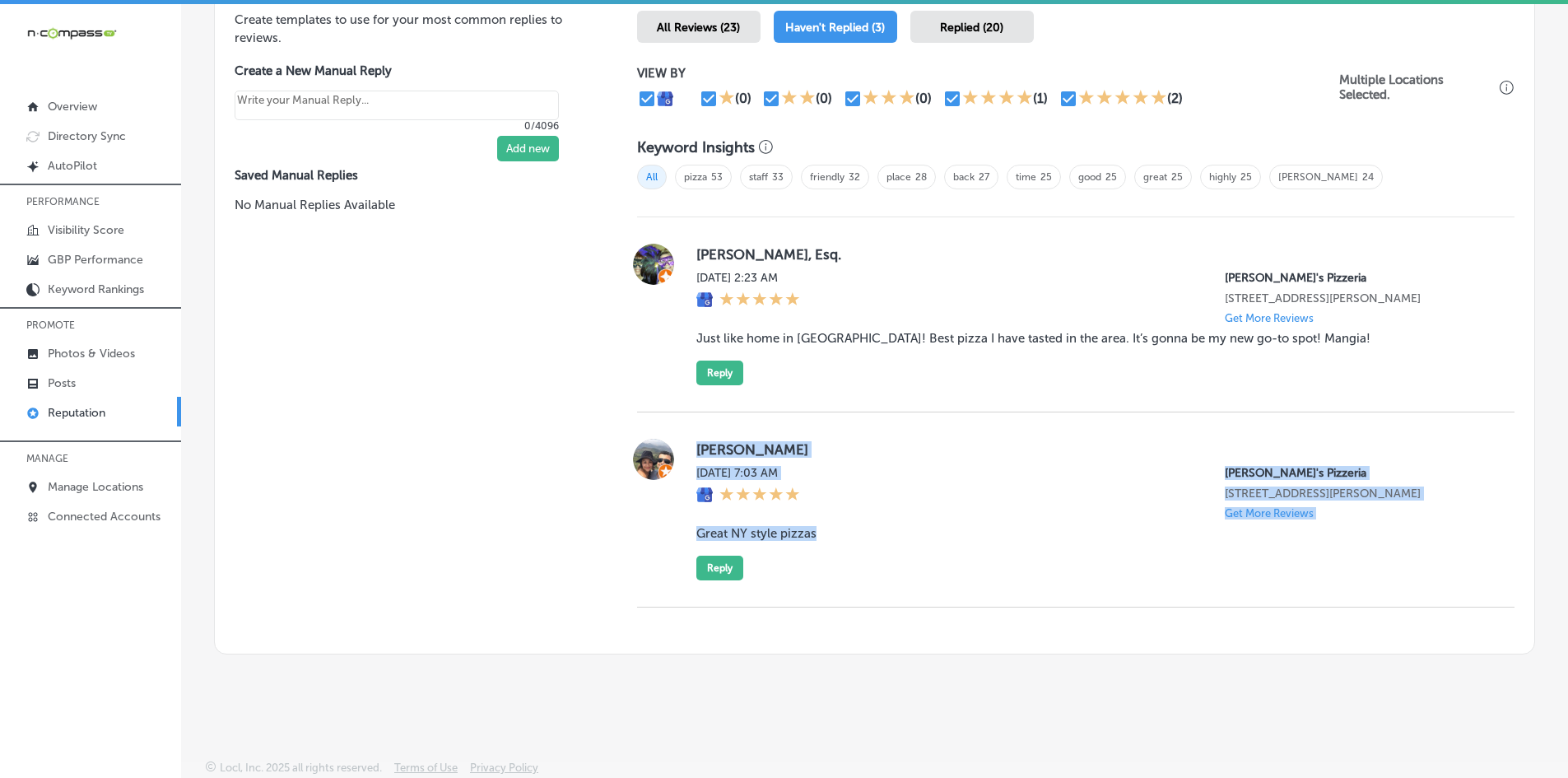
drag, startPoint x: 690, startPoint y: 448, endPoint x: 818, endPoint y: 531, distance: 152.6
click at [818, 531] on div "[PERSON_NAME] [DATE] 7:03 AM [PERSON_NAME]'s Pizzeria [STREET_ADDRESS][PERSON_N…" at bounding box center [1076, 509] width 878 height 141
copy div "[PERSON_NAME] [DATE] 7:03 AM [PERSON_NAME]'s Pizzeria [STREET_ADDRESS][PERSON_N…"
click at [707, 575] on button "Reply" at bounding box center [719, 568] width 47 height 25
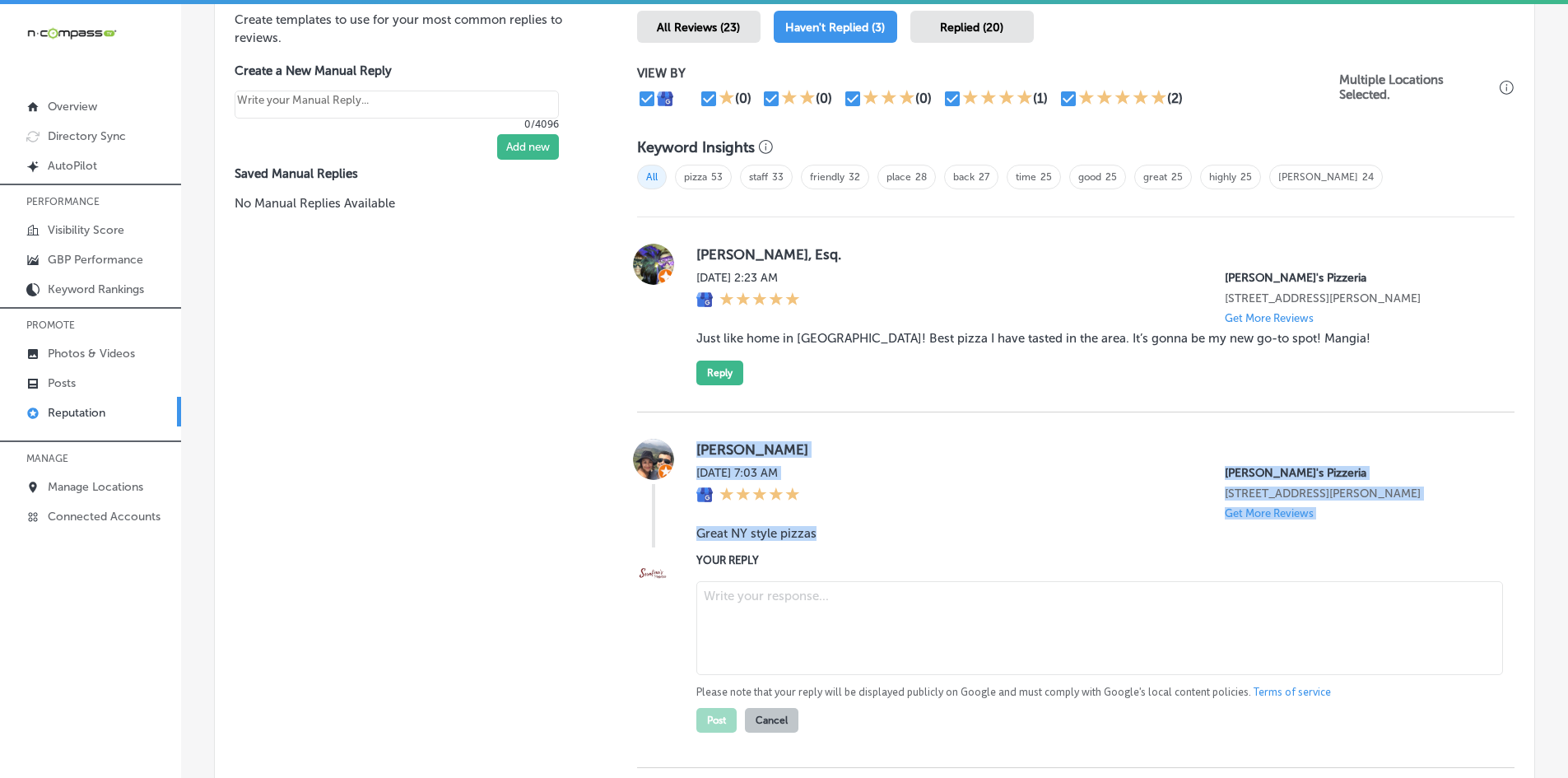
click at [723, 616] on textarea at bounding box center [1099, 628] width 807 height 94
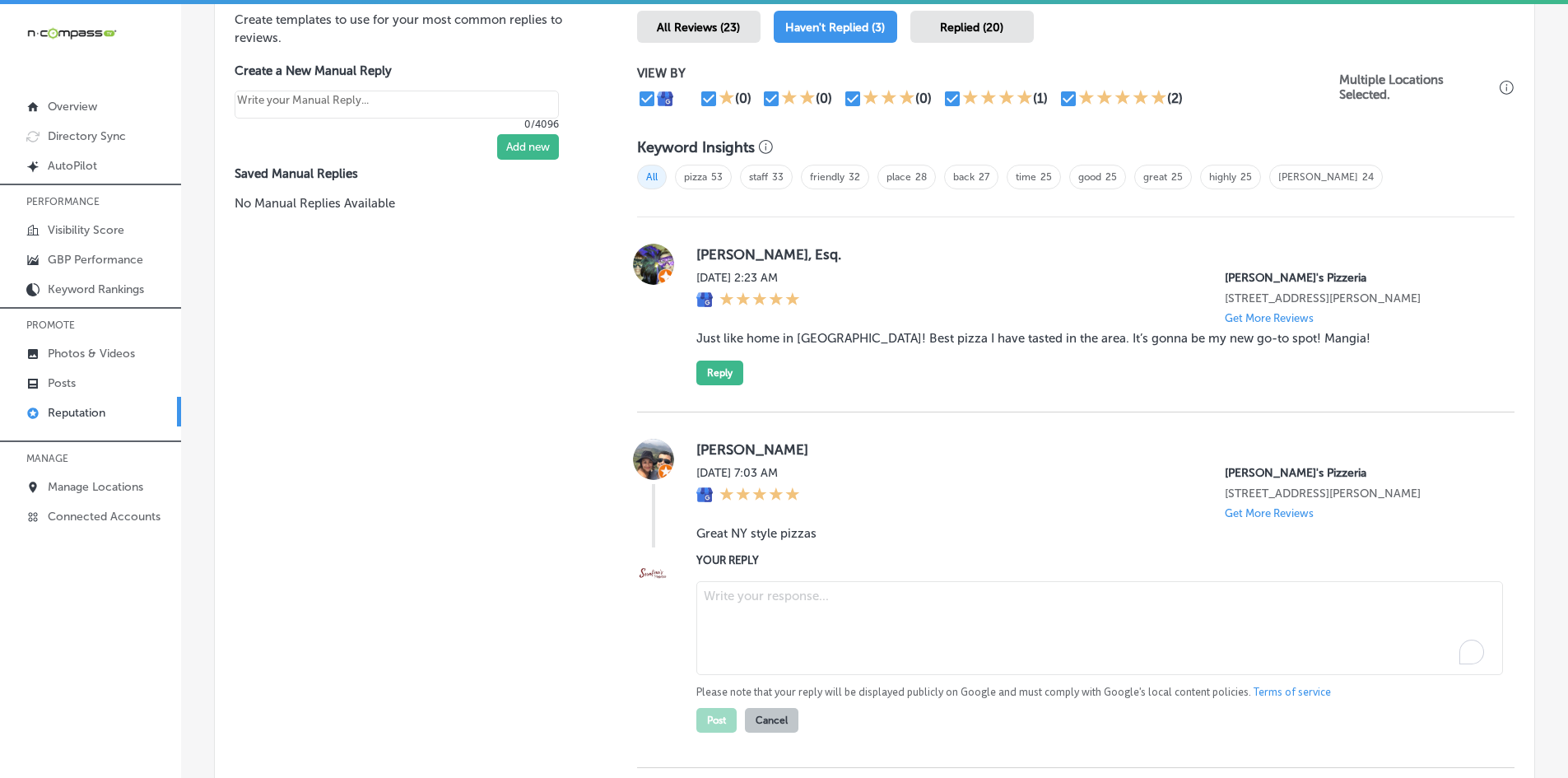
paste textarea "Thank you for the great review, [PERSON_NAME]! We’re so glad you enjoyed our NY…"
type textarea "Thank you for the great review, [PERSON_NAME]! We’re so glad you enjoyed our NY…"
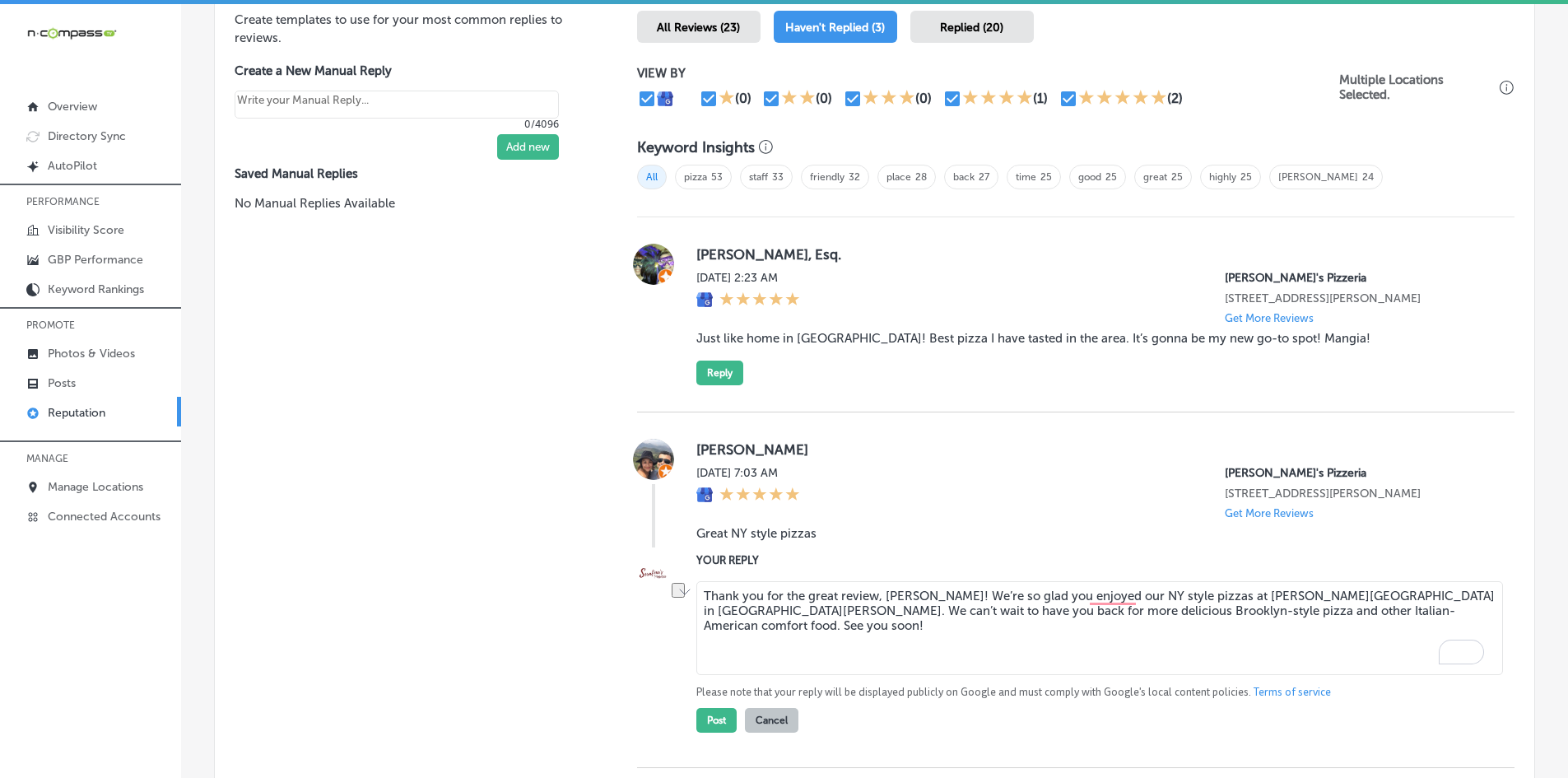
type textarea "x"
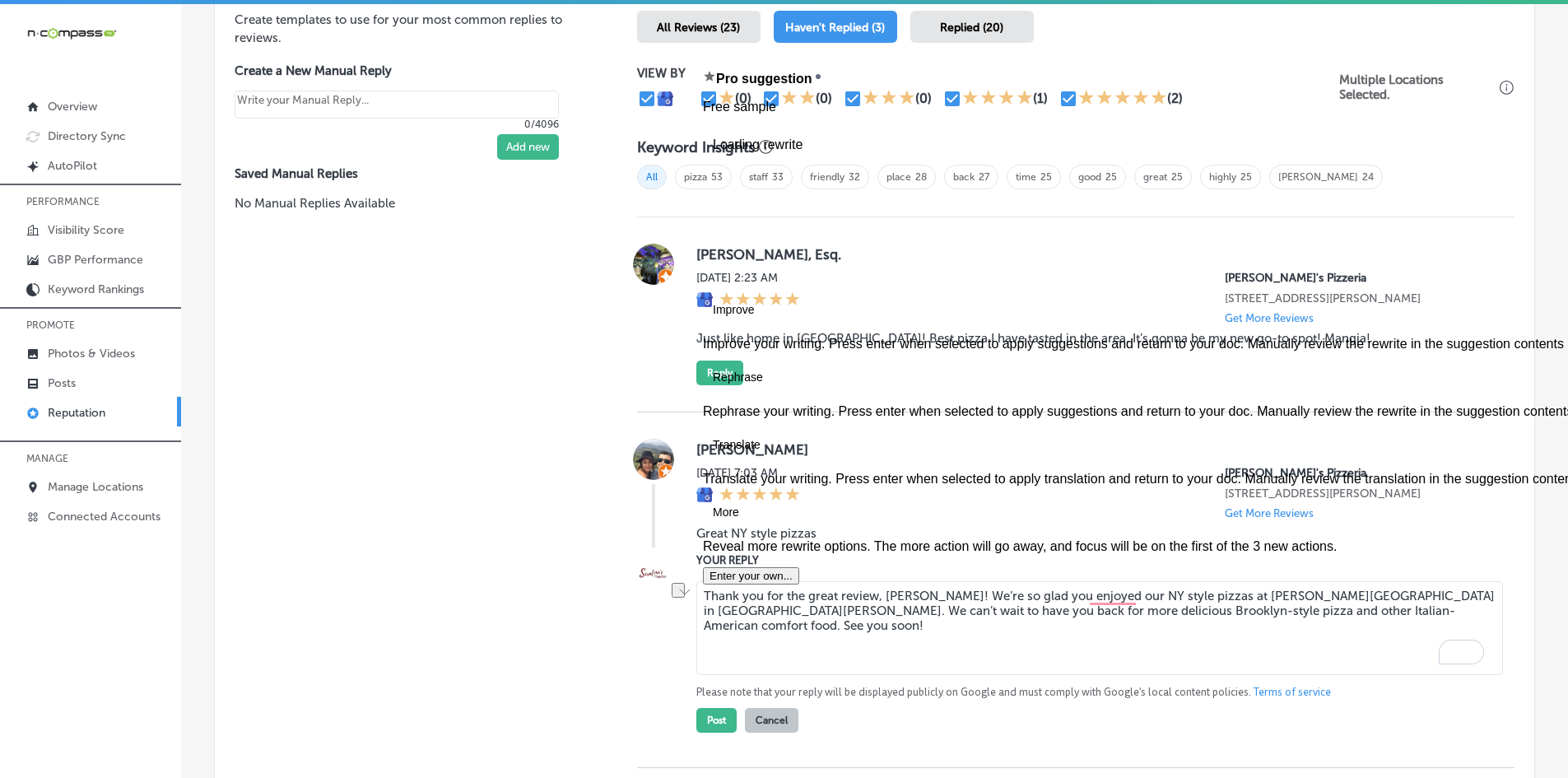
drag, startPoint x: 890, startPoint y: 596, endPoint x: 689, endPoint y: 595, distance: 201.0
click at [689, 595] on div "Reviews & Responses Manual Replies Create templates to use for your most common…" at bounding box center [874, 358] width 1321 height 913
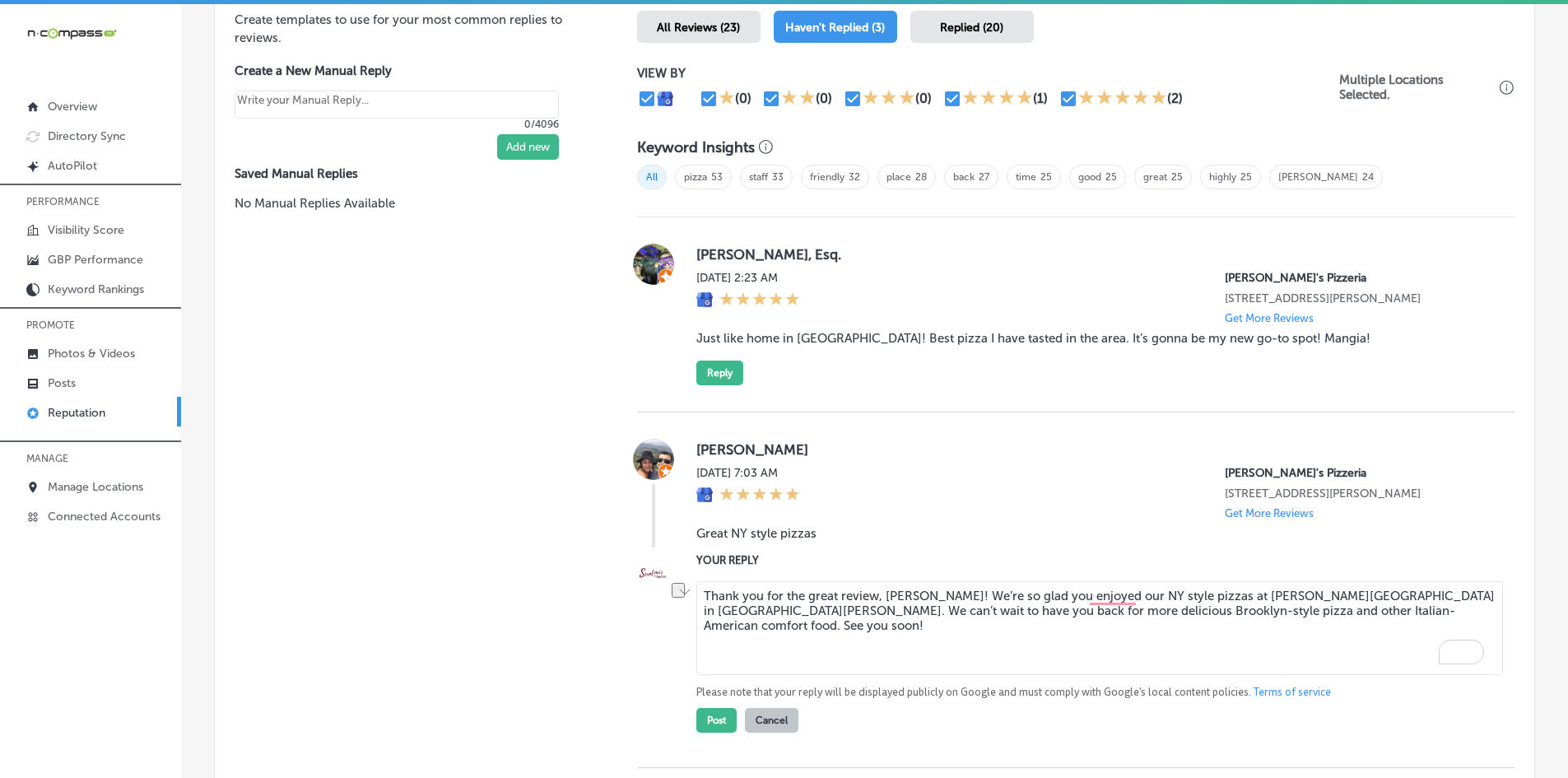
click at [717, 599] on textarea "Thank you for the great review, [PERSON_NAME]! We’re so glad you enjoyed our NY…" at bounding box center [1099, 628] width 807 height 94
click at [701, 596] on textarea "Thank you for the great review, [PERSON_NAME]! We’re so glad you enjoyed our NY…" at bounding box center [1099, 628] width 807 height 94
drag, startPoint x: 953, startPoint y: 596, endPoint x: 750, endPoint y: 592, distance: 203.0
click at [750, 592] on textarea "Hi, [PERSON_NAME]! Thank you for the great review, [PERSON_NAME]! We’re so glad…" at bounding box center [1099, 628] width 807 height 94
click at [784, 594] on textarea "Hi, [PERSON_NAME]! Thank you for the great review, [PERSON_NAME]! We’re so glad…" at bounding box center [1099, 628] width 807 height 94
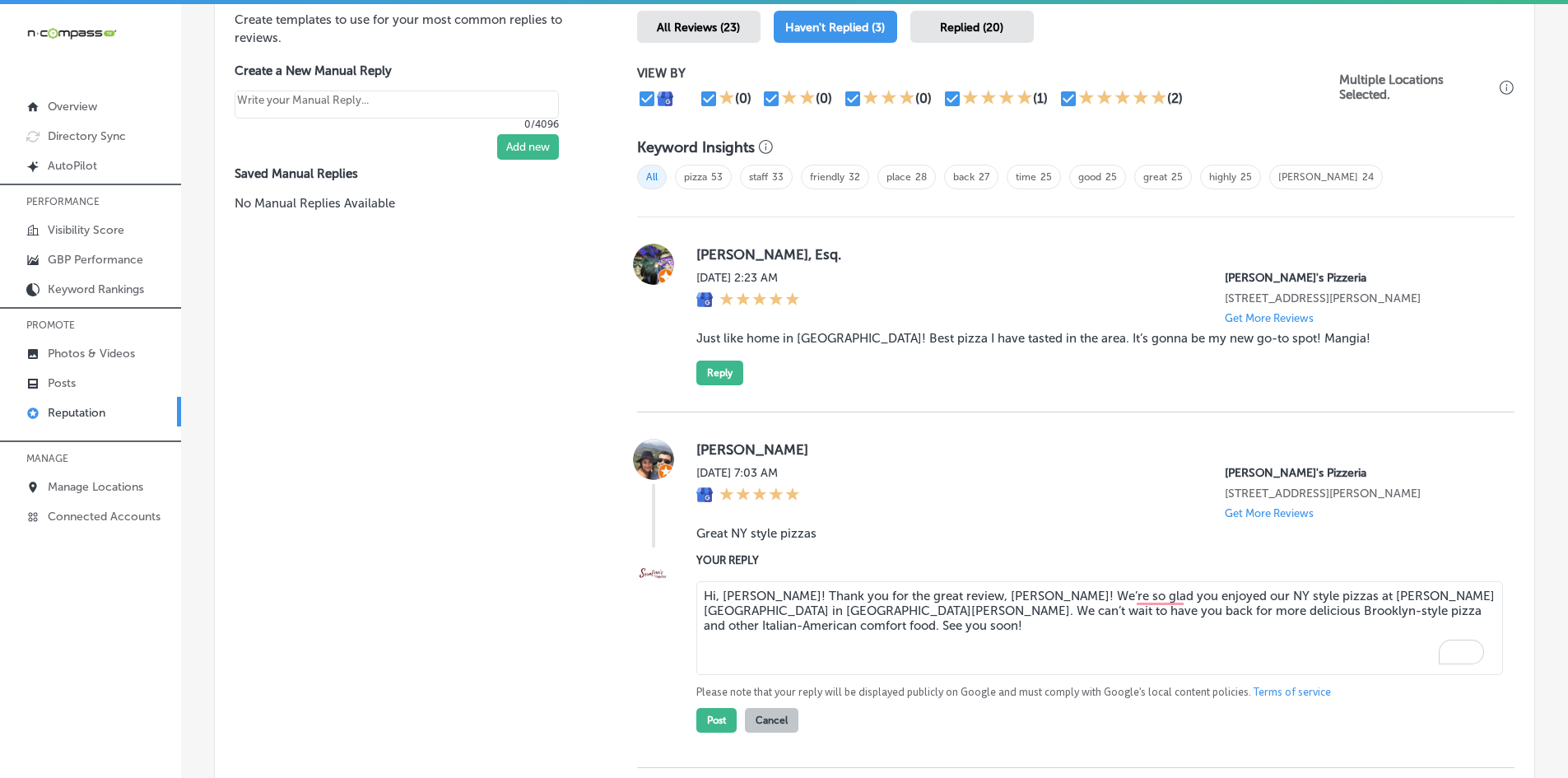
click at [877, 597] on textarea "Hi, [PERSON_NAME]! Thank you for the great review, [PERSON_NAME]! We’re so glad…" at bounding box center [1099, 628] width 807 height 94
drag, startPoint x: 890, startPoint y: 599, endPoint x: 916, endPoint y: 599, distance: 26.0
click at [916, 599] on textarea "Hi, [PERSON_NAME]! Thank you for the review, [PERSON_NAME]! We’re so glad you e…" at bounding box center [1099, 628] width 807 height 94
click at [849, 595] on textarea "Hi, [PERSON_NAME]! Thank you for the review! We’re so glad you enjoyed our NY s…" at bounding box center [1099, 628] width 807 height 94
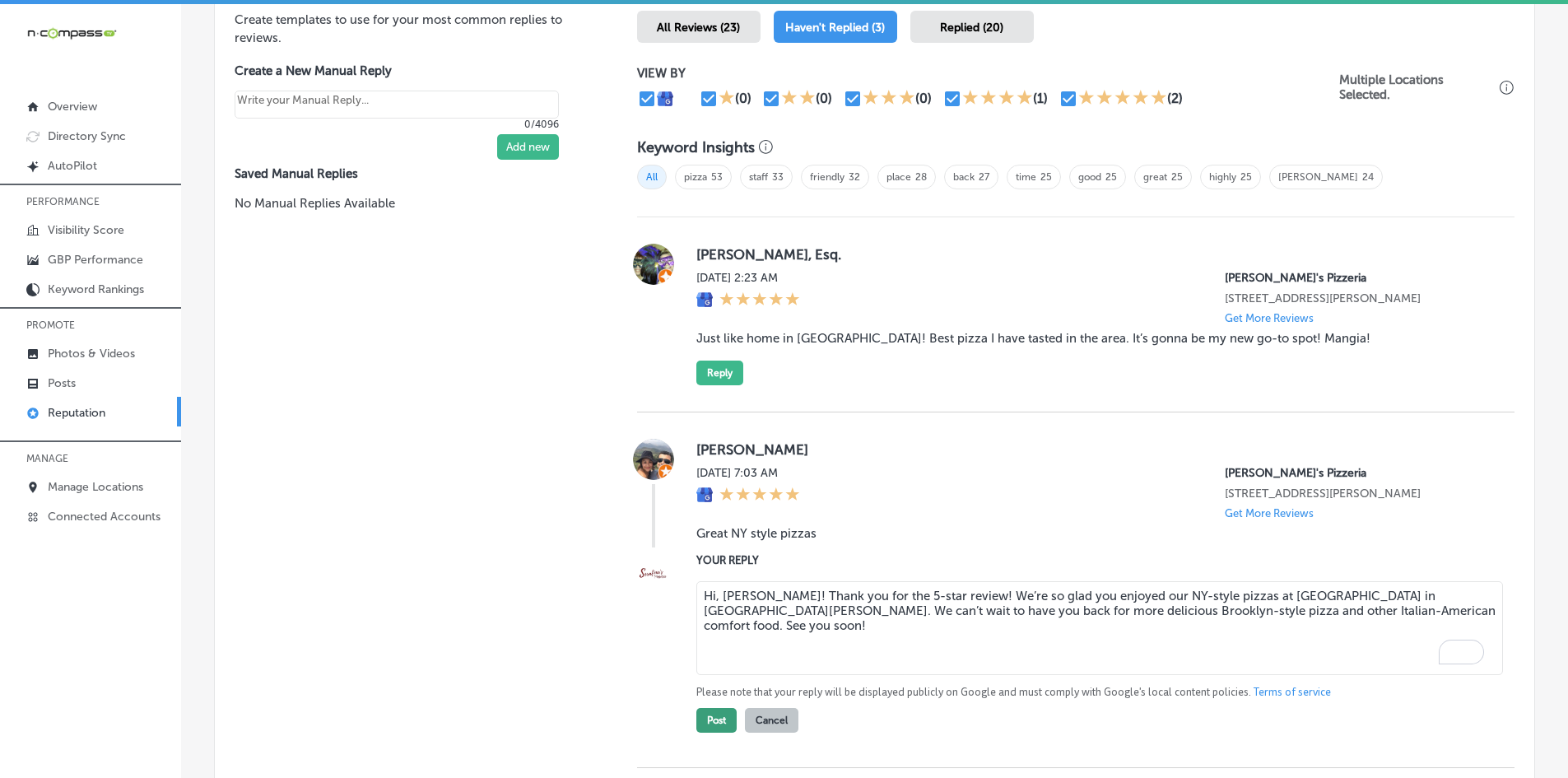
type textarea "Hi, [PERSON_NAME]! Thank you for the 5-star review! We’re so glad you enjoyed o…"
click at [711, 712] on button "Post" at bounding box center [716, 720] width 40 height 25
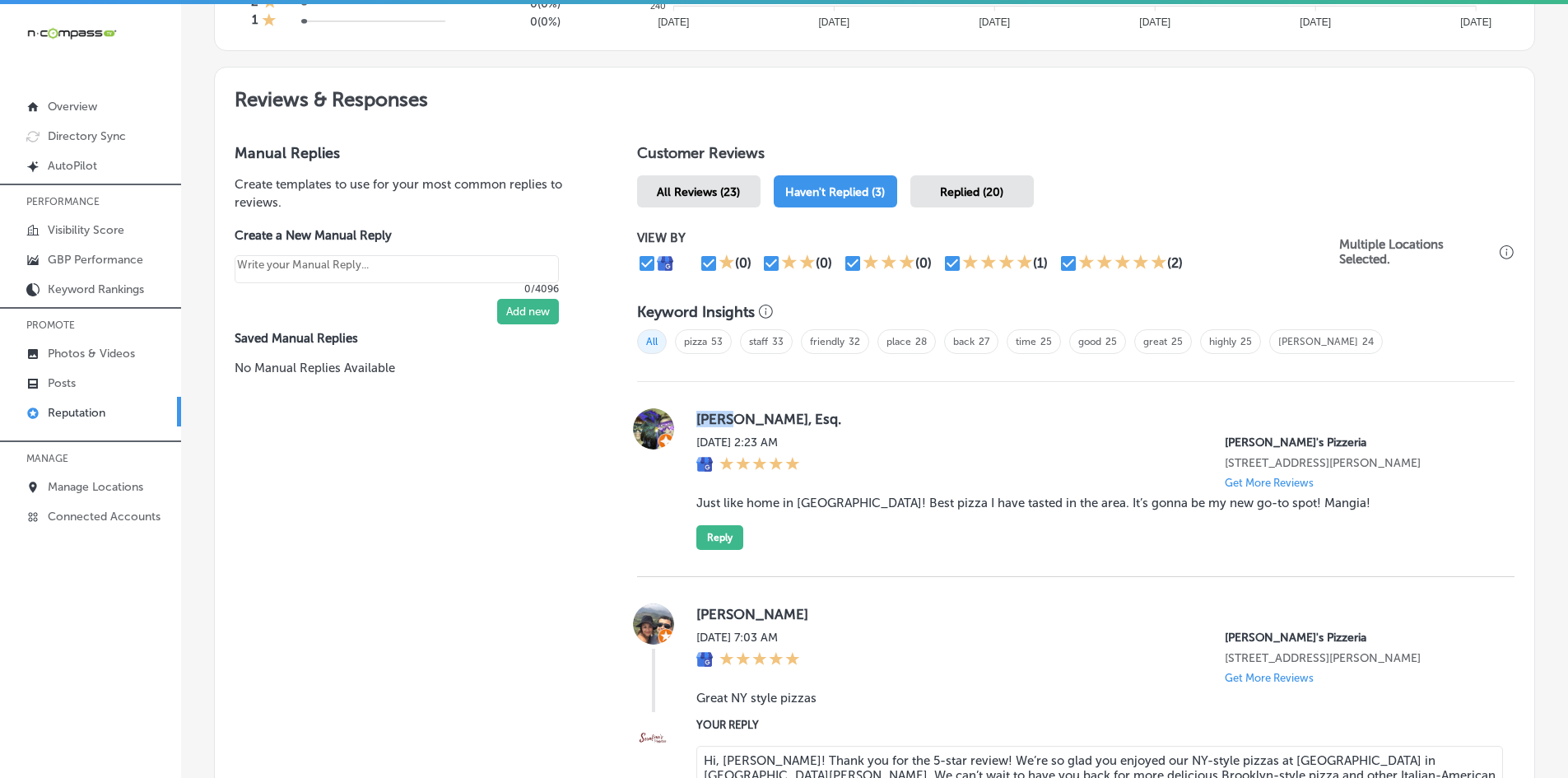
type textarea "x"
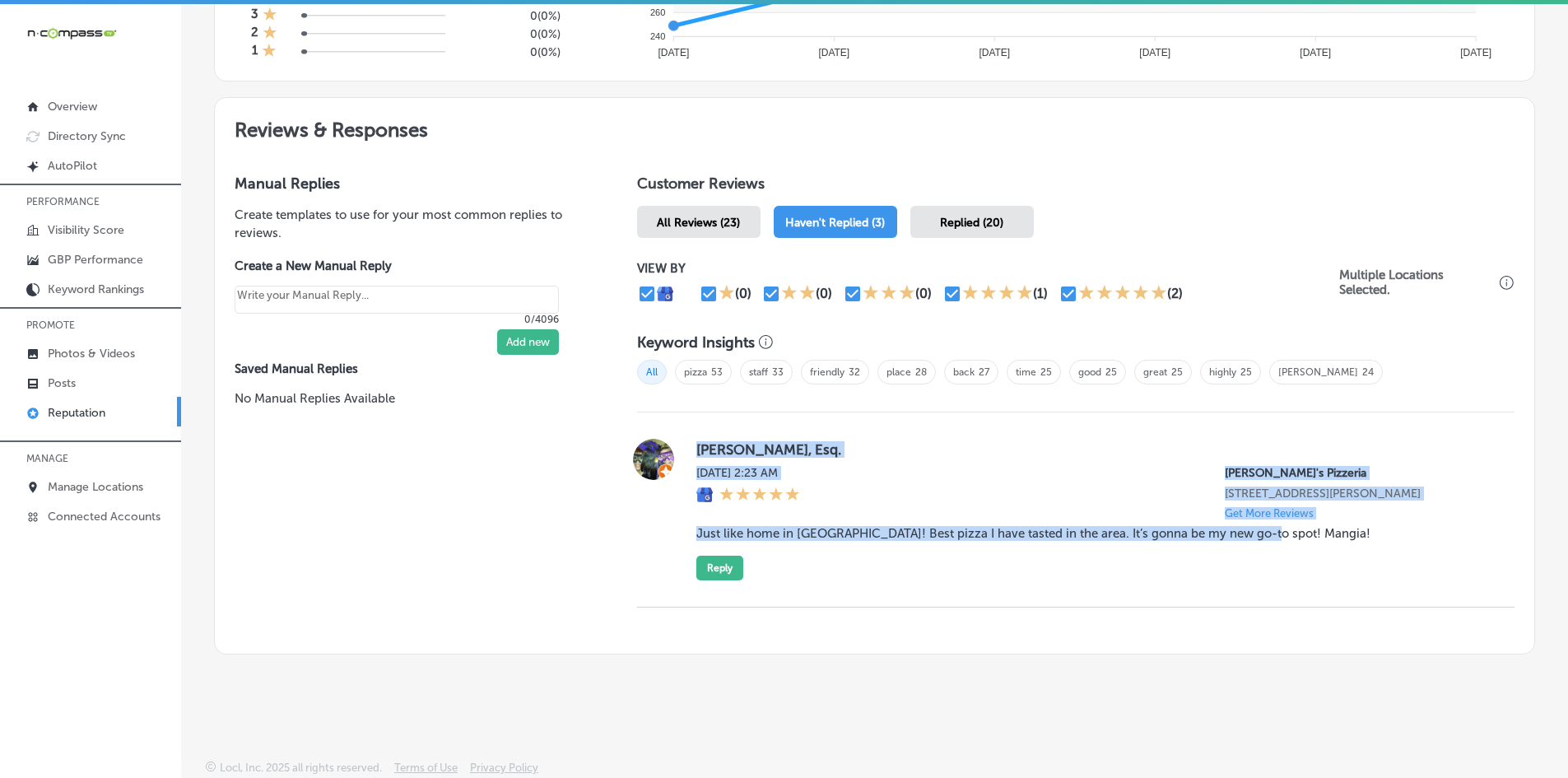
drag, startPoint x: 679, startPoint y: 415, endPoint x: 1273, endPoint y: 541, distance: 607.2
click at [1273, 541] on div "[PERSON_NAME], Esq. [DATE] 2:23 AM [PERSON_NAME]'s Pizzeria [STREET_ADDRESS][PE…" at bounding box center [1076, 509] width 878 height 141
copy div "[PERSON_NAME], Esq. [DATE] 2:23 AM [PERSON_NAME]'s Pizzeria [STREET_ADDRESS][PE…"
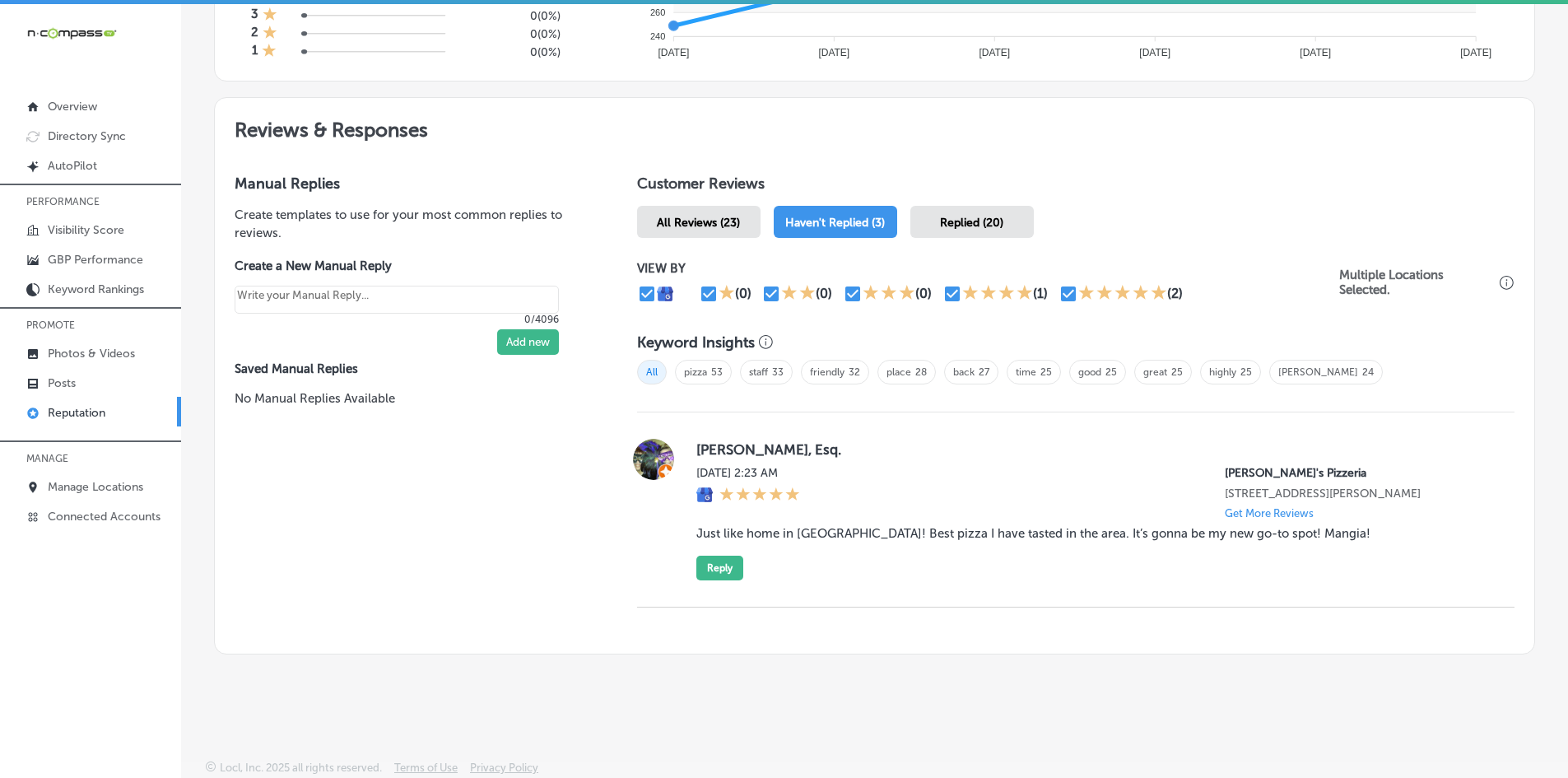
click at [469, 552] on div "Manual Replies Create templates to use for your most common replies to reviews.…" at bounding box center [409, 405] width 390 height 499
click at [715, 570] on button "Reply" at bounding box center [719, 568] width 47 height 25
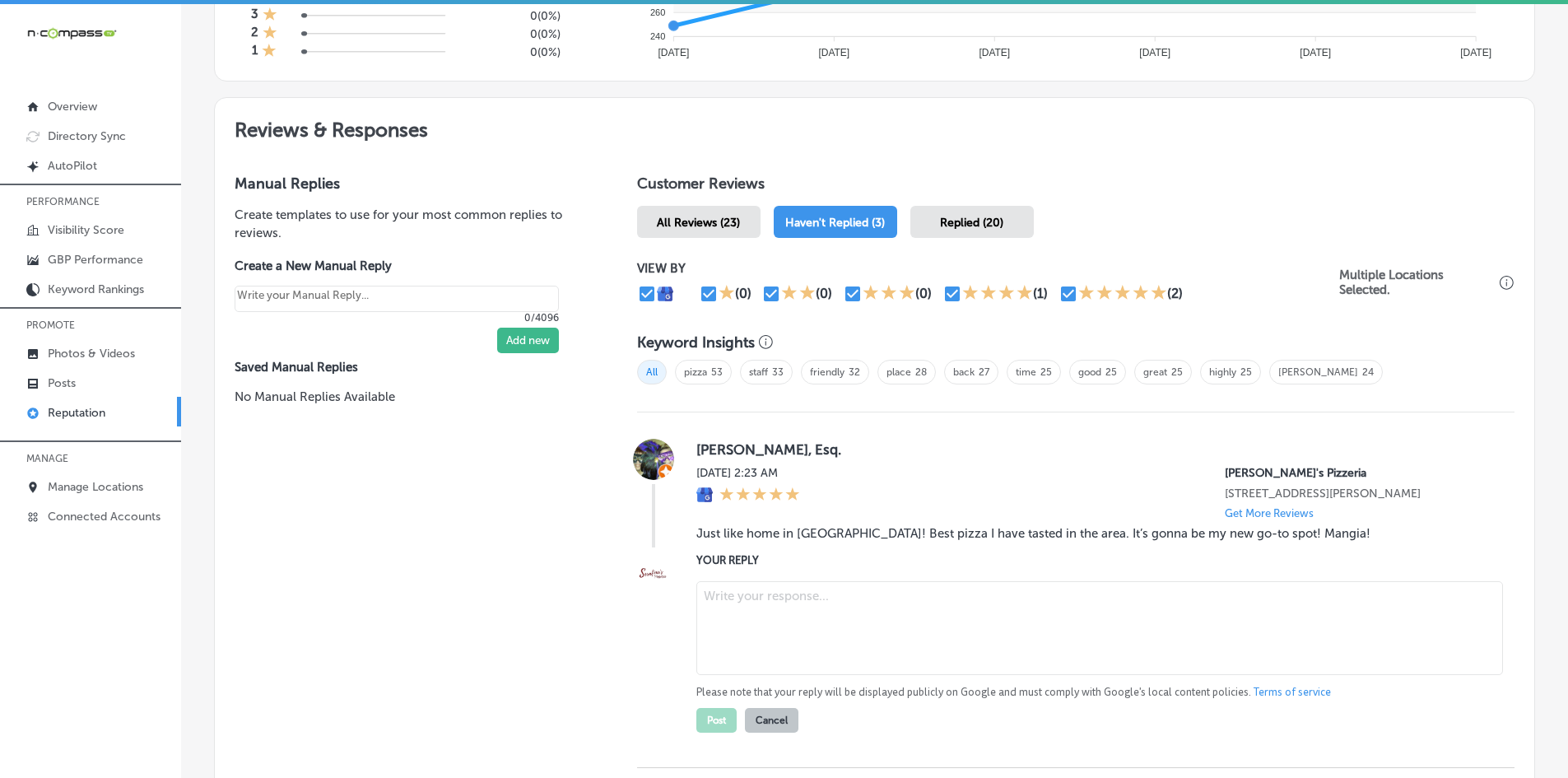
click at [760, 600] on textarea at bounding box center [1099, 628] width 807 height 94
paste textarea "Thank you for the wonderful review, [PERSON_NAME]! We’re so happy to hear that …"
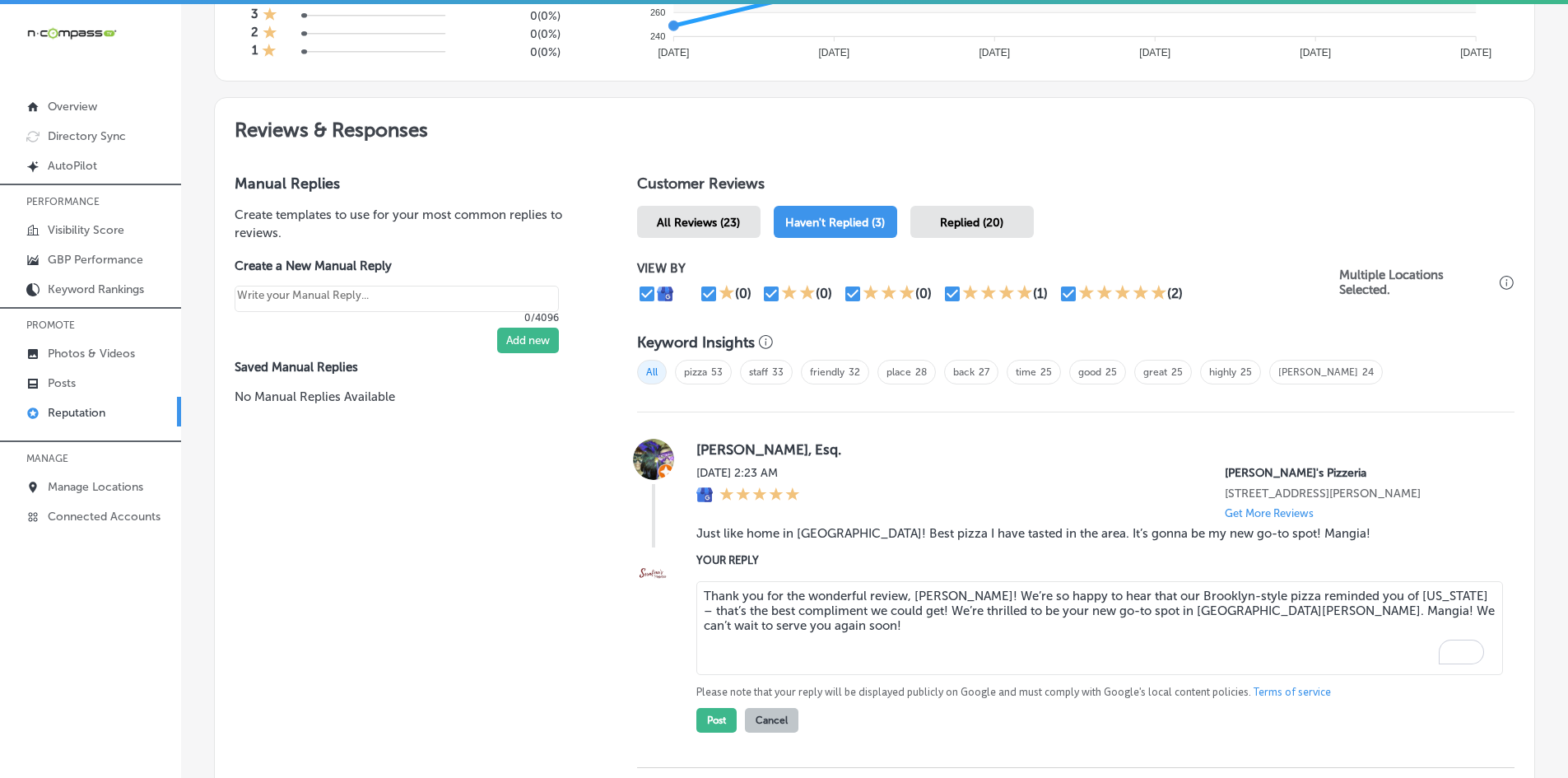
click at [854, 595] on textarea "Thank you for the wonderful review, [PERSON_NAME]! We’re so happy to hear that …" at bounding box center [1099, 628] width 807 height 94
drag, startPoint x: 766, startPoint y: 625, endPoint x: 662, endPoint y: 587, distance: 110.7
click at [662, 587] on div "YOUR REPLY Thank you for the wonderful review, [PERSON_NAME]! We’re so happy to…" at bounding box center [1076, 641] width 878 height 181
click at [865, 620] on textarea "Thank you for the wonderful review, [PERSON_NAME]! We’re so happy to hear that …" at bounding box center [1099, 628] width 807 height 94
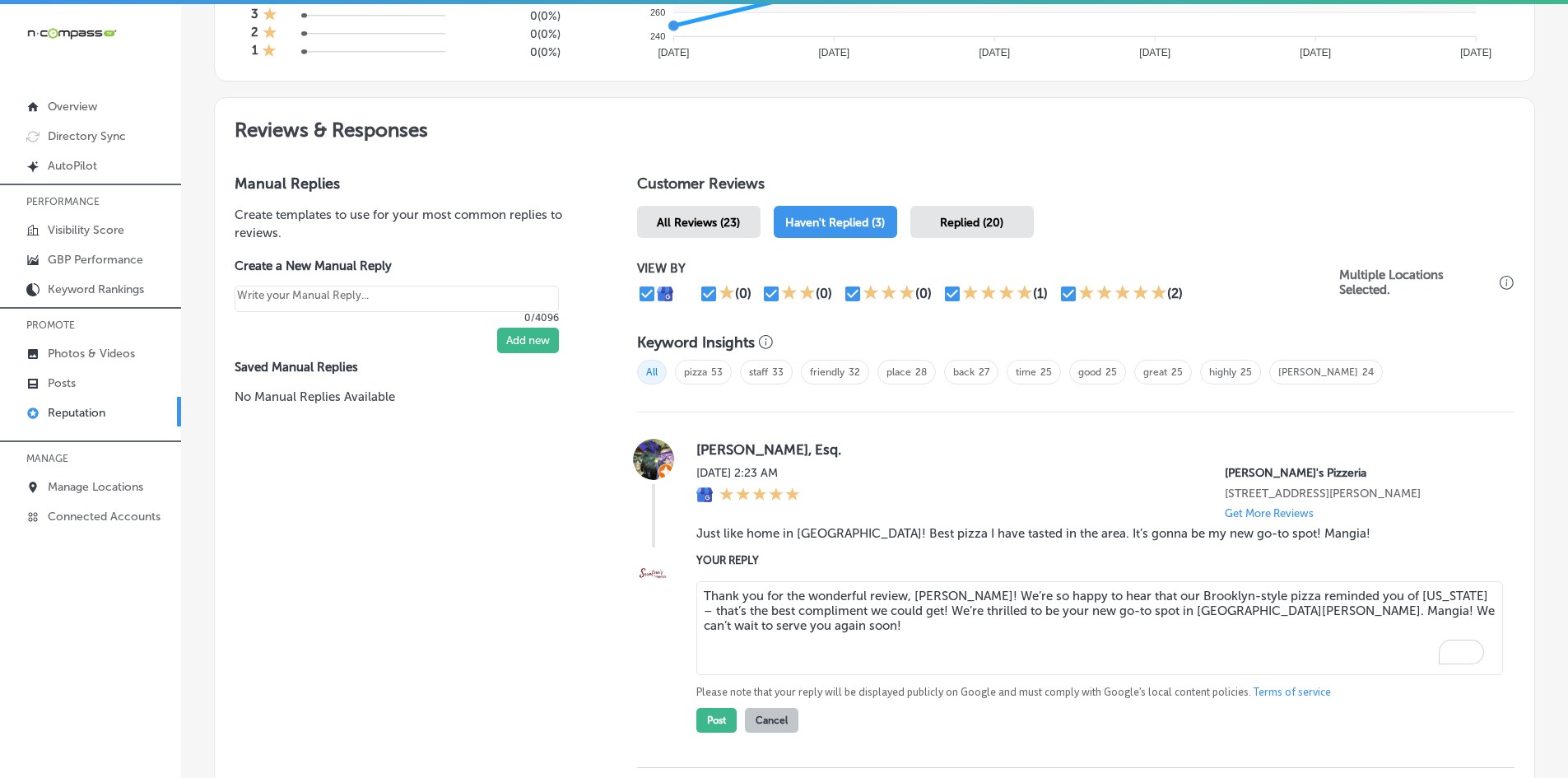
click at [968, 617] on textarea "Thank you for the wonderful review, [PERSON_NAME]! We’re so happy to hear that …" at bounding box center [1099, 628] width 807 height 94
click at [968, 616] on textarea "Thank you for the wonderful review, [PERSON_NAME]! We’re so happy to hear that …" at bounding box center [1099, 628] width 807 height 94
drag, startPoint x: 1232, startPoint y: 615, endPoint x: 1282, endPoint y: 615, distance: 50.0
click at [1282, 615] on textarea "Thank you for the wonderful review, [PERSON_NAME]! We’re so happy to hear that …" at bounding box center [1099, 628] width 807 height 94
click at [1024, 606] on textarea "Thank you for the wonderful review, [PERSON_NAME]! We’re so happy to hear that …" at bounding box center [1099, 628] width 807 height 94
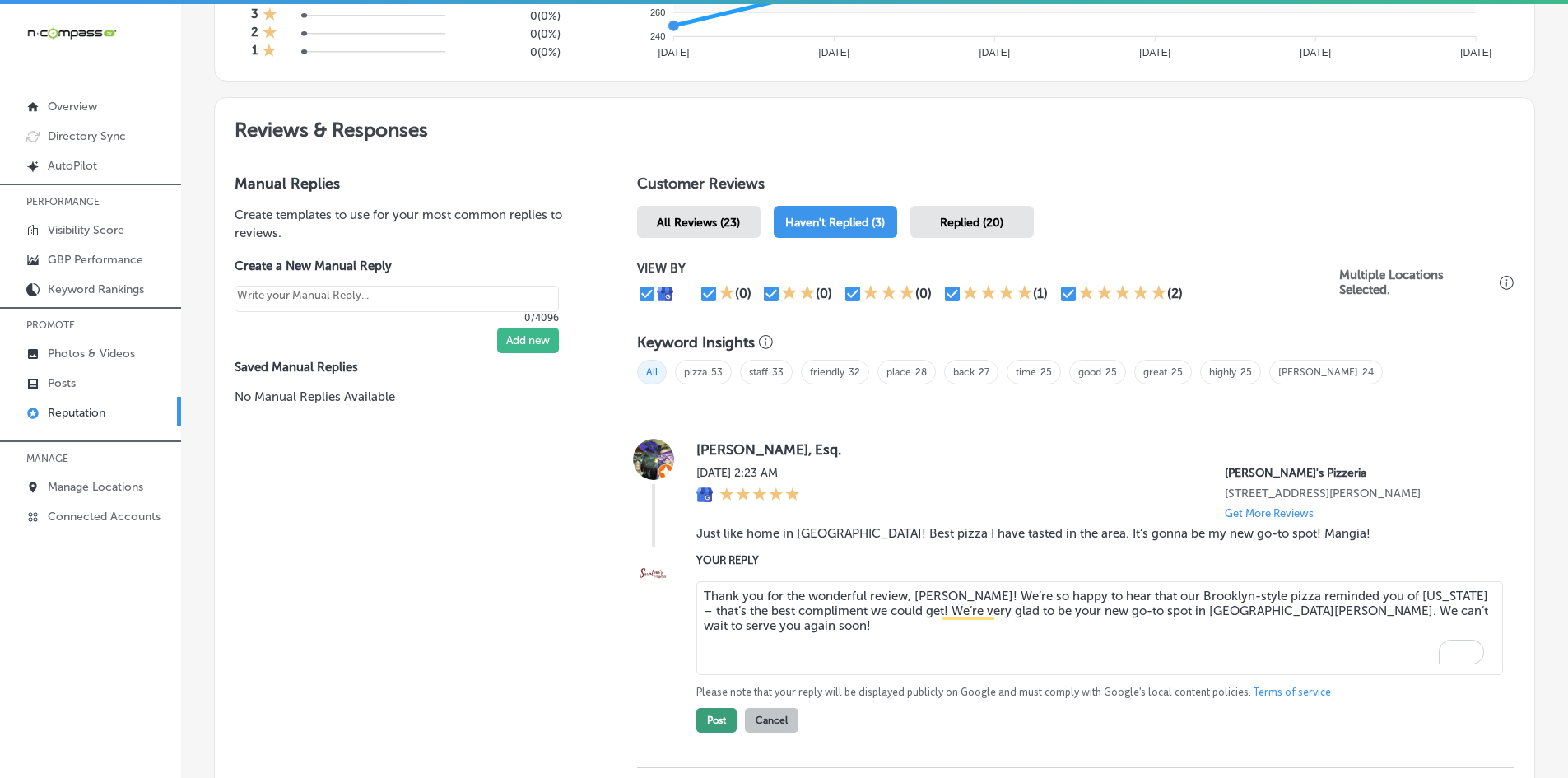
type textarea "Thank you for the wonderful review, [PERSON_NAME]! We’re so happy to hear that …"
click at [696, 719] on button "Post" at bounding box center [716, 720] width 40 height 25
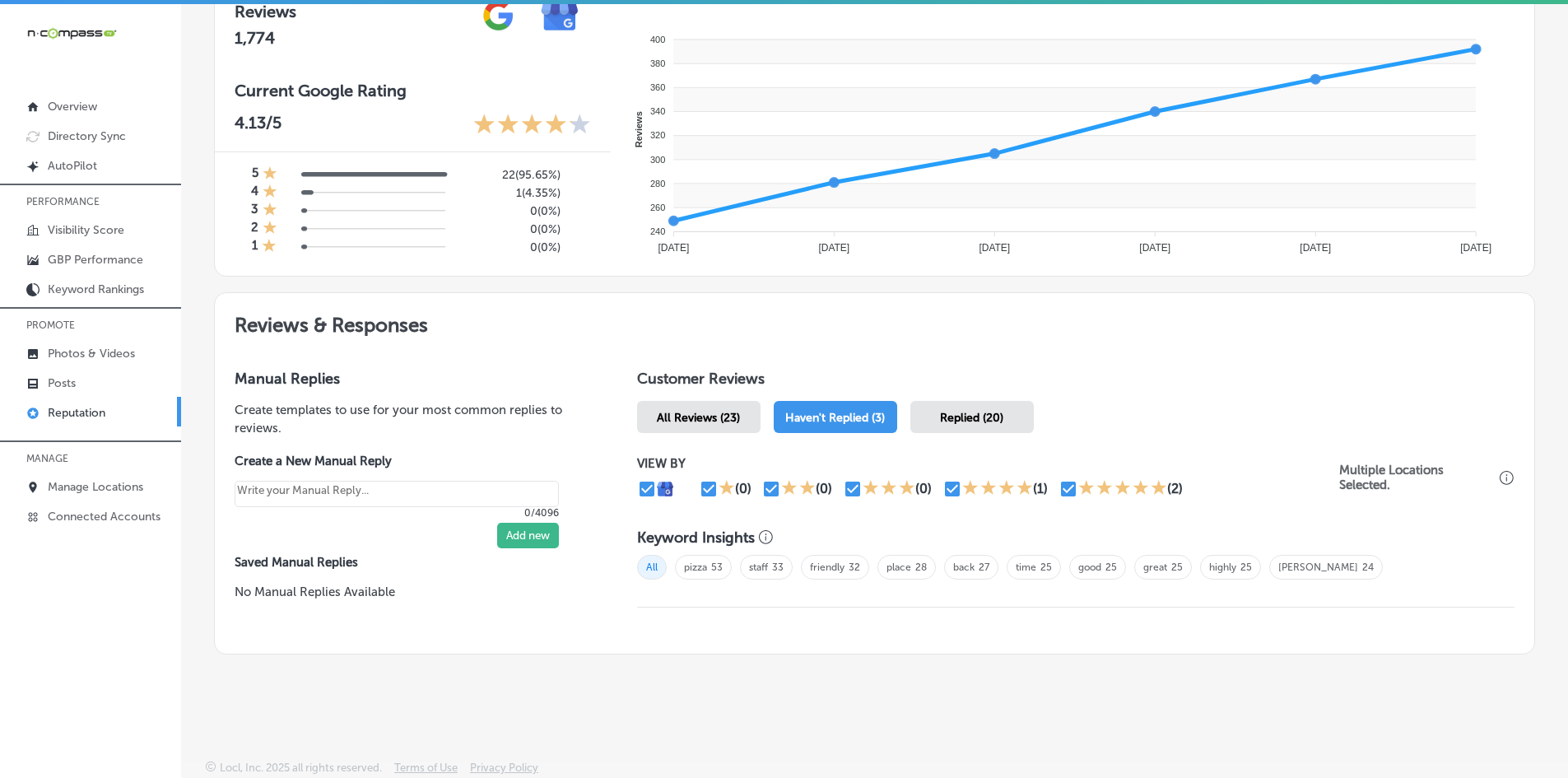
click at [86, 400] on link "Reputation" at bounding box center [90, 412] width 181 height 29
type textarea "x"
